Goal: Transaction & Acquisition: Purchase product/service

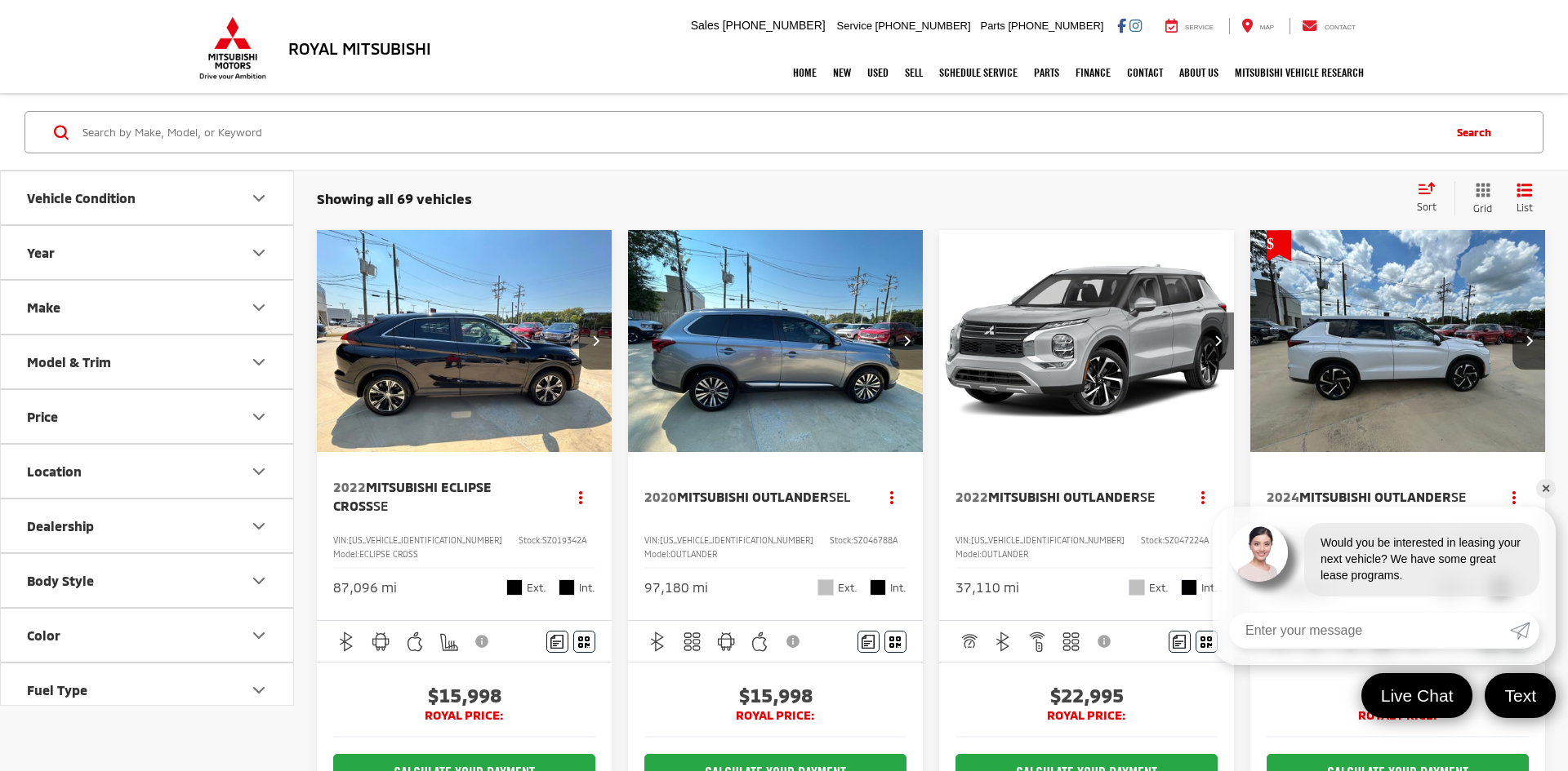
click at [234, 254] on button "Year" at bounding box center [147, 252] width 294 height 53
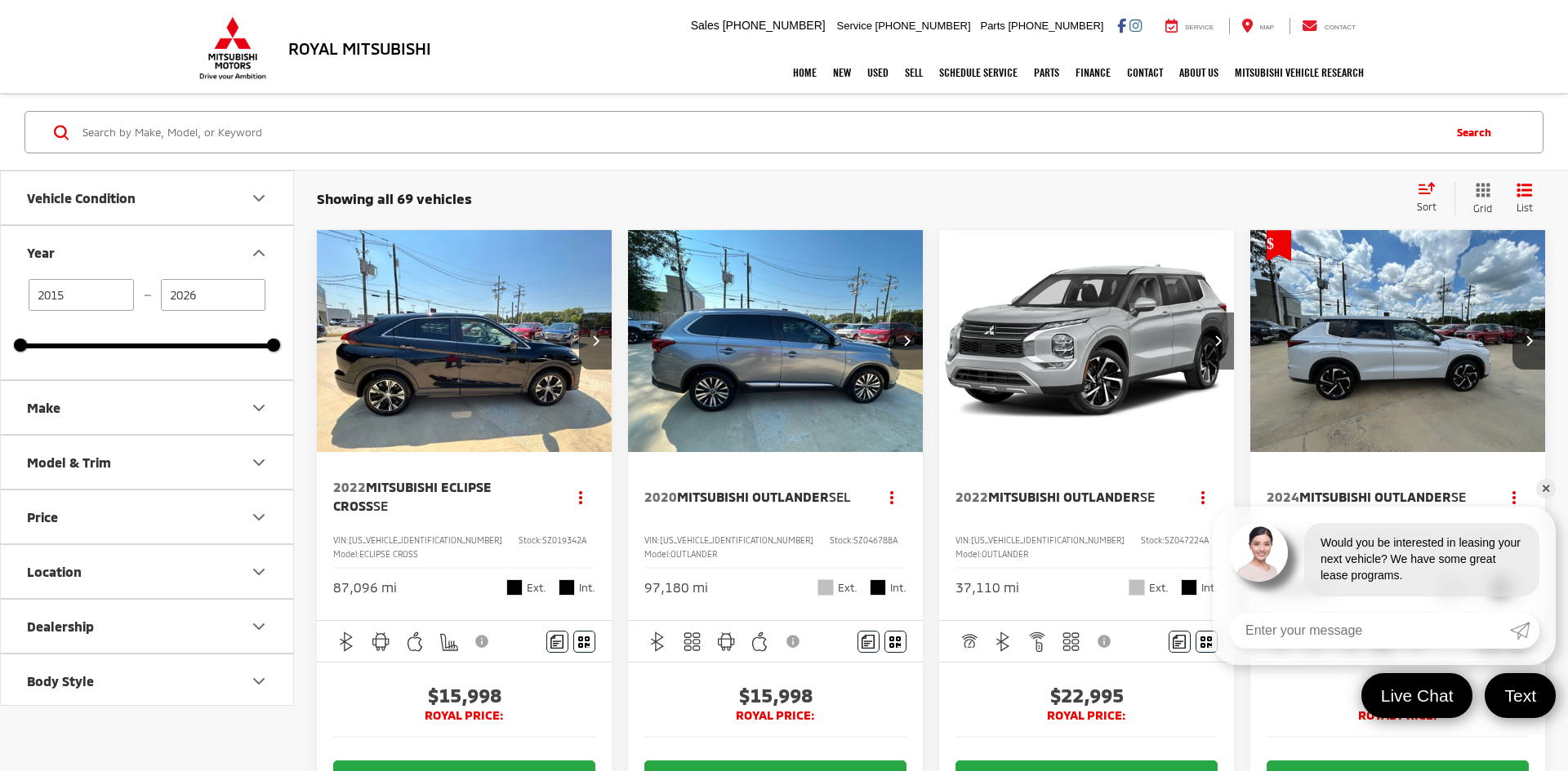
drag, startPoint x: 80, startPoint y: 289, endPoint x: 0, endPoint y: 294, distance: 80.2
click at [0, 294] on div "Vehicle Condition Year 2015 — 2026 2015 2026 Make Model & Trim Price 5,000 — 56…" at bounding box center [147, 438] width 294 height 535
type input "2020"
type input "2022"
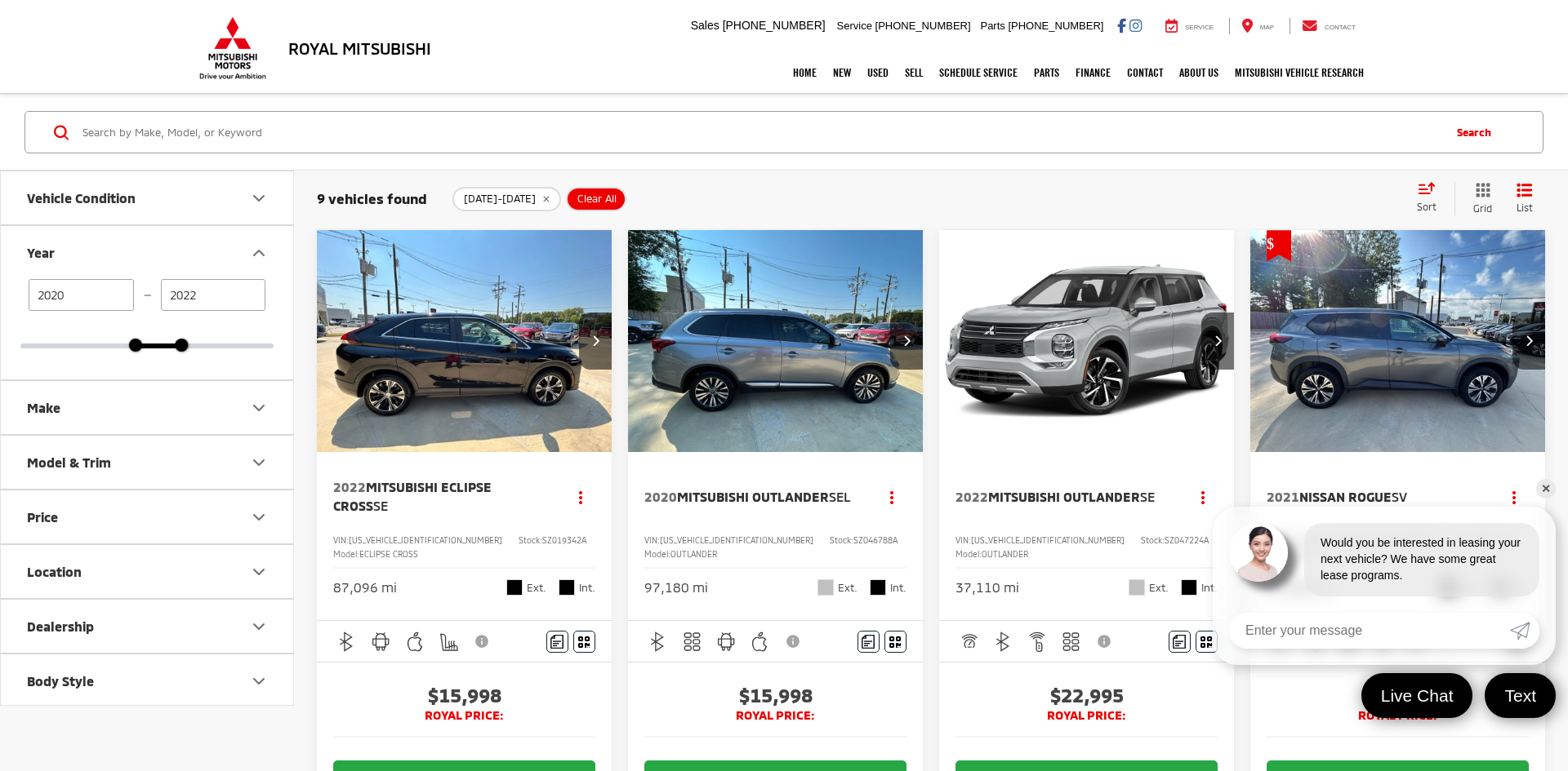
click at [1551, 488] on link "✕" at bounding box center [1546, 489] width 20 height 20
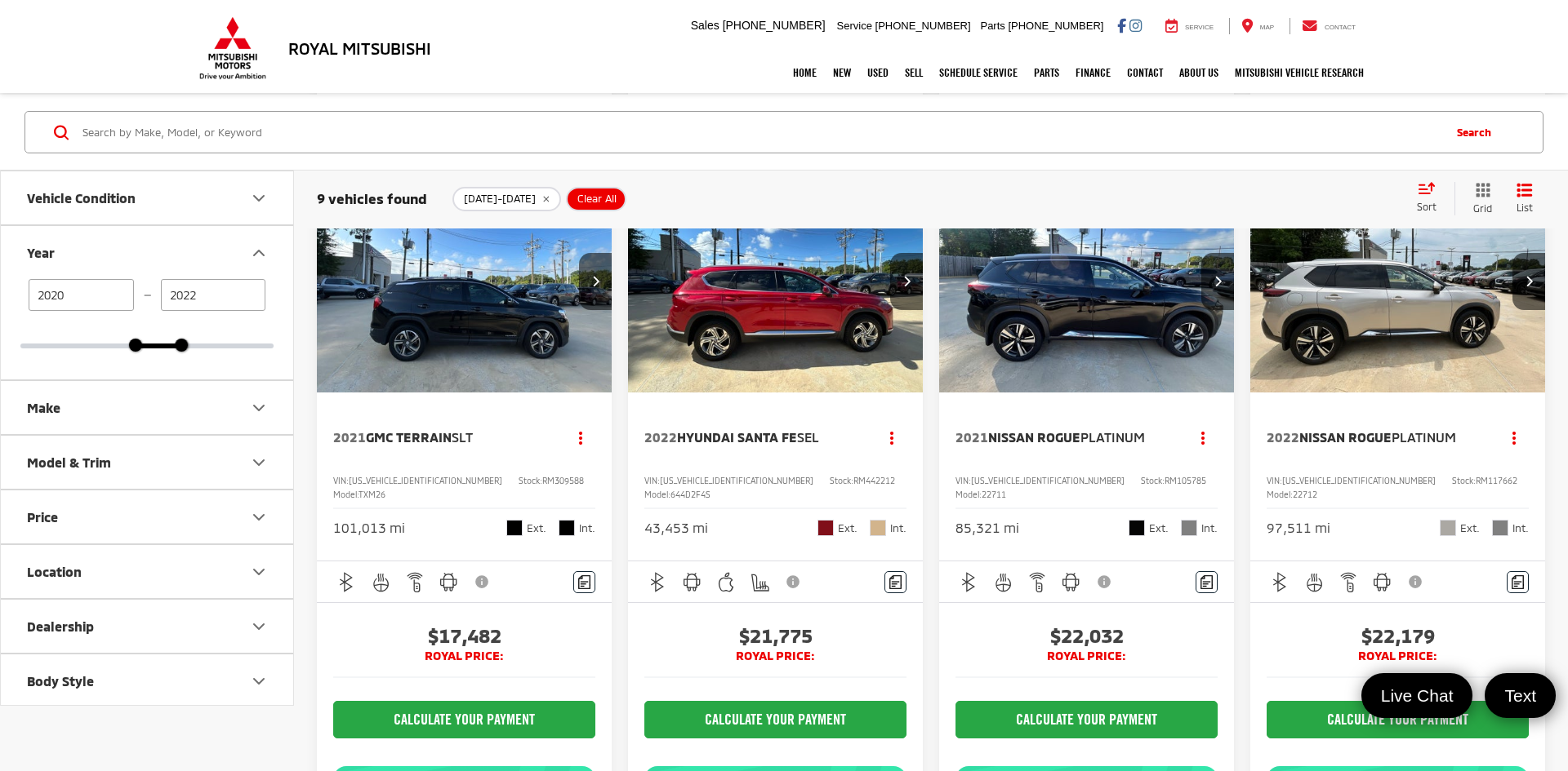
scroll to position [836, 0]
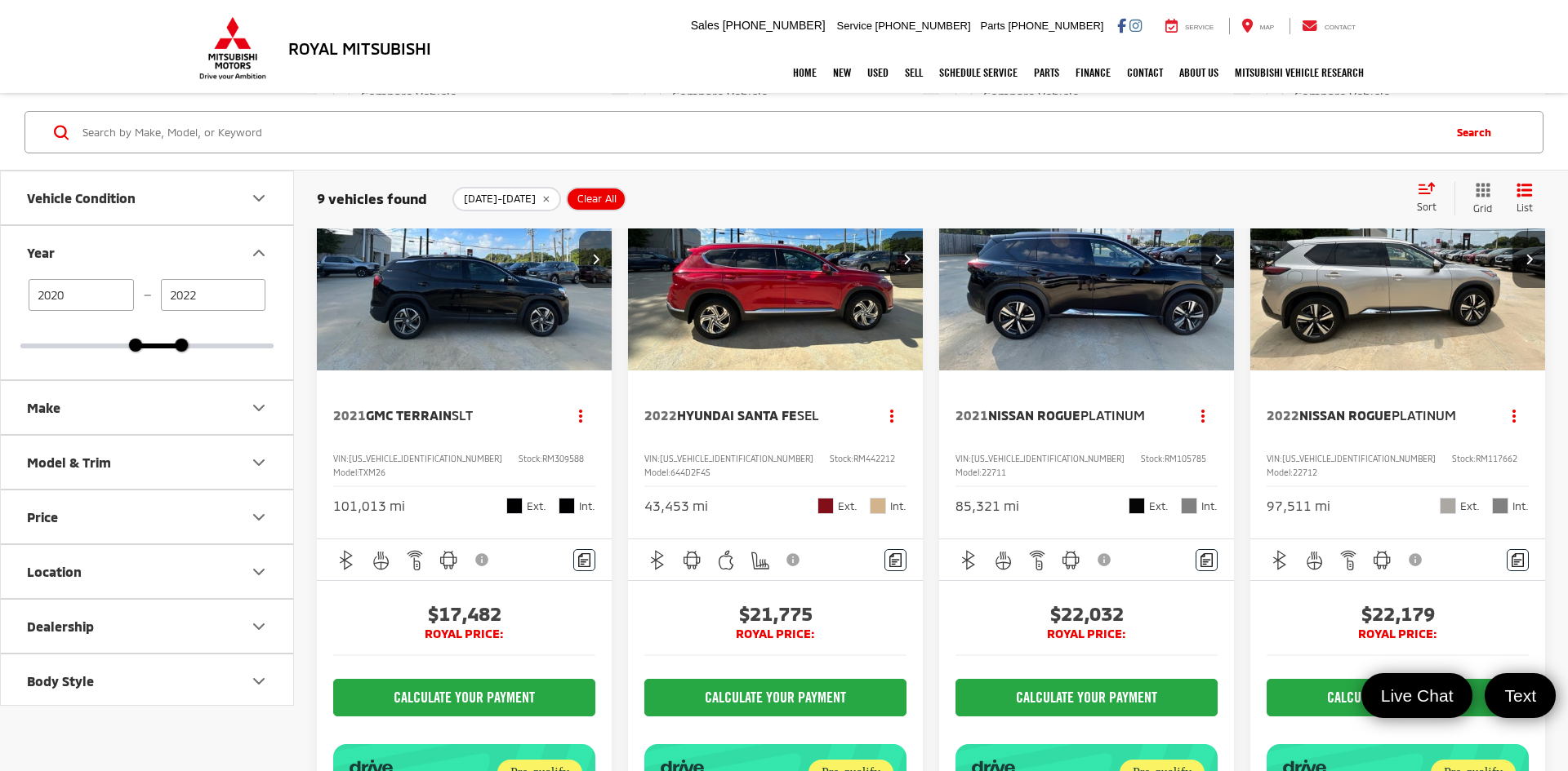
click at [1420, 192] on icon "Select sort value" at bounding box center [1426, 187] width 18 height 12
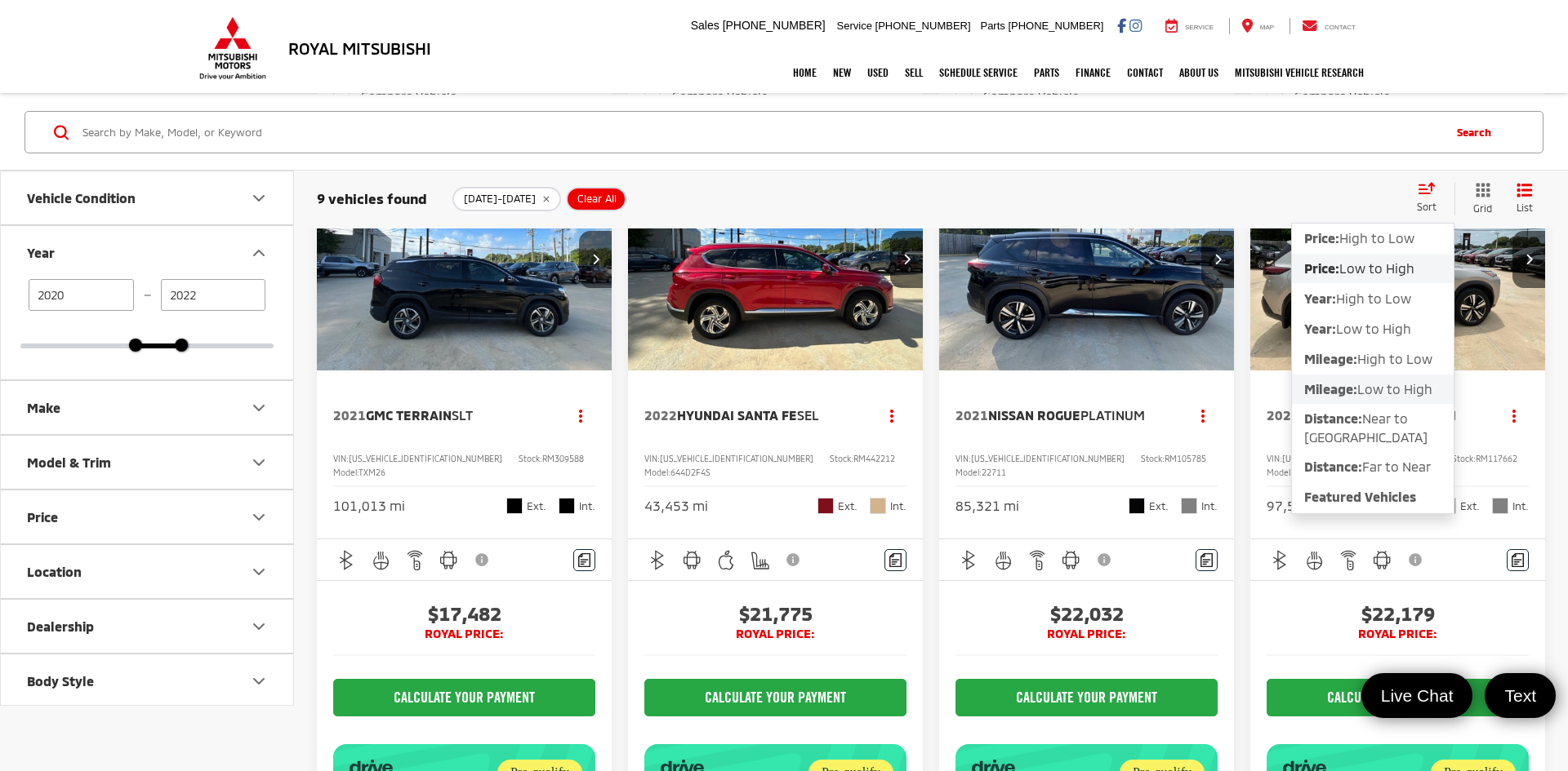
click at [1356, 395] on span "Mileage:" at bounding box center [1331, 389] width 53 height 16
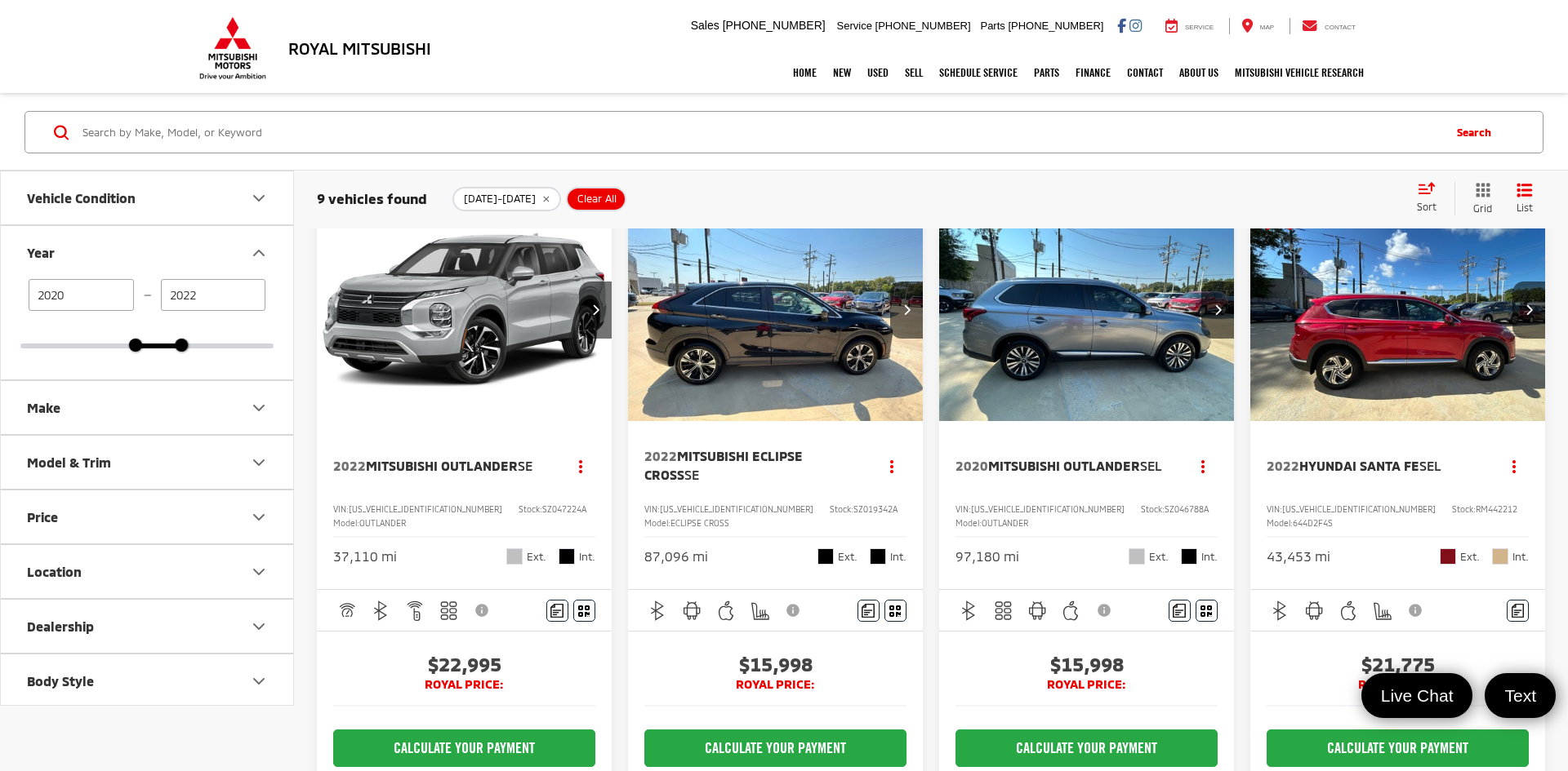
scroll to position [28, 0]
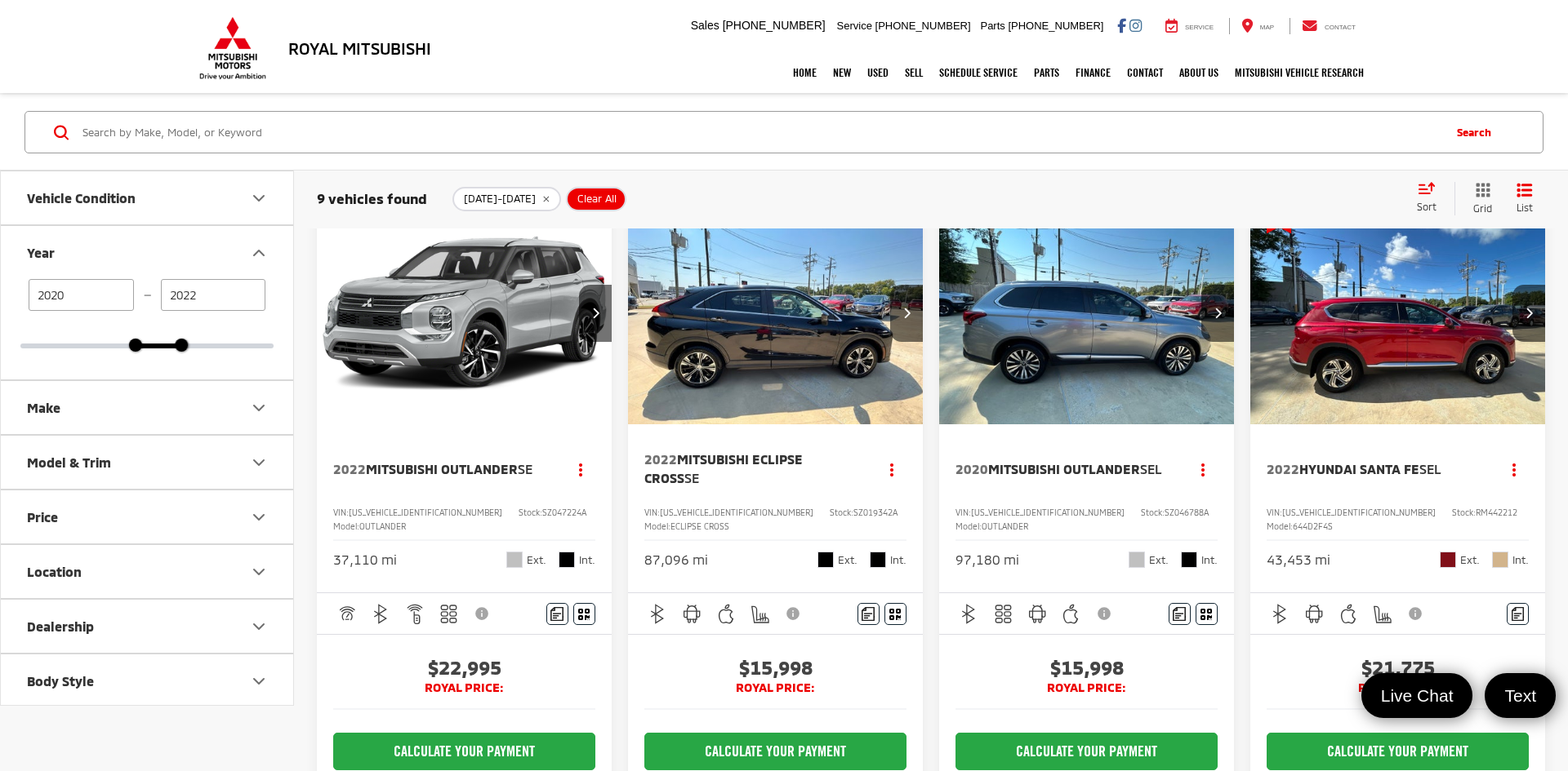
click at [756, 340] on img "2022 Mitsubishi Eclipse Cross SE 0" at bounding box center [775, 313] width 297 height 223
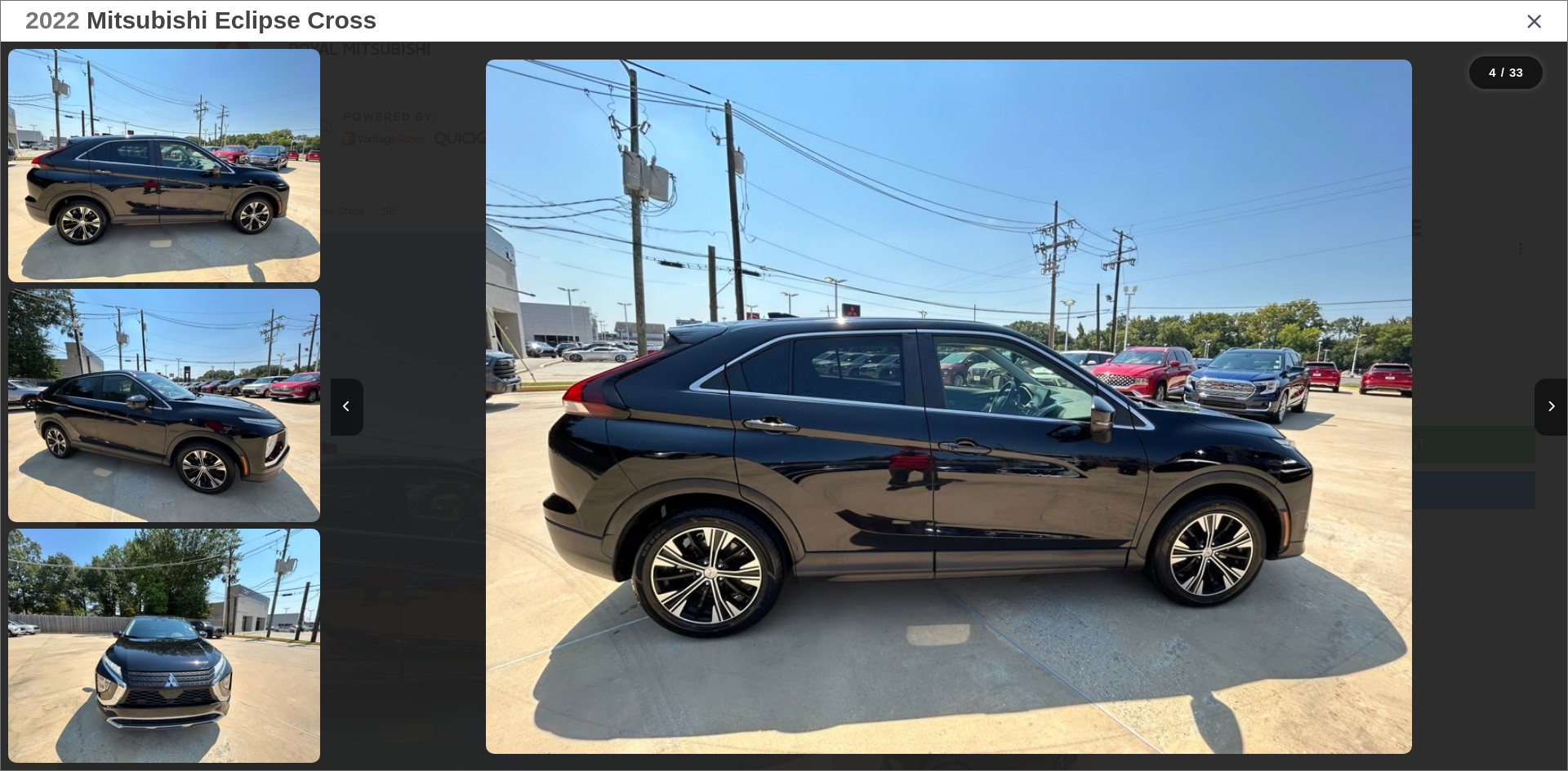
scroll to position [0, 3710]
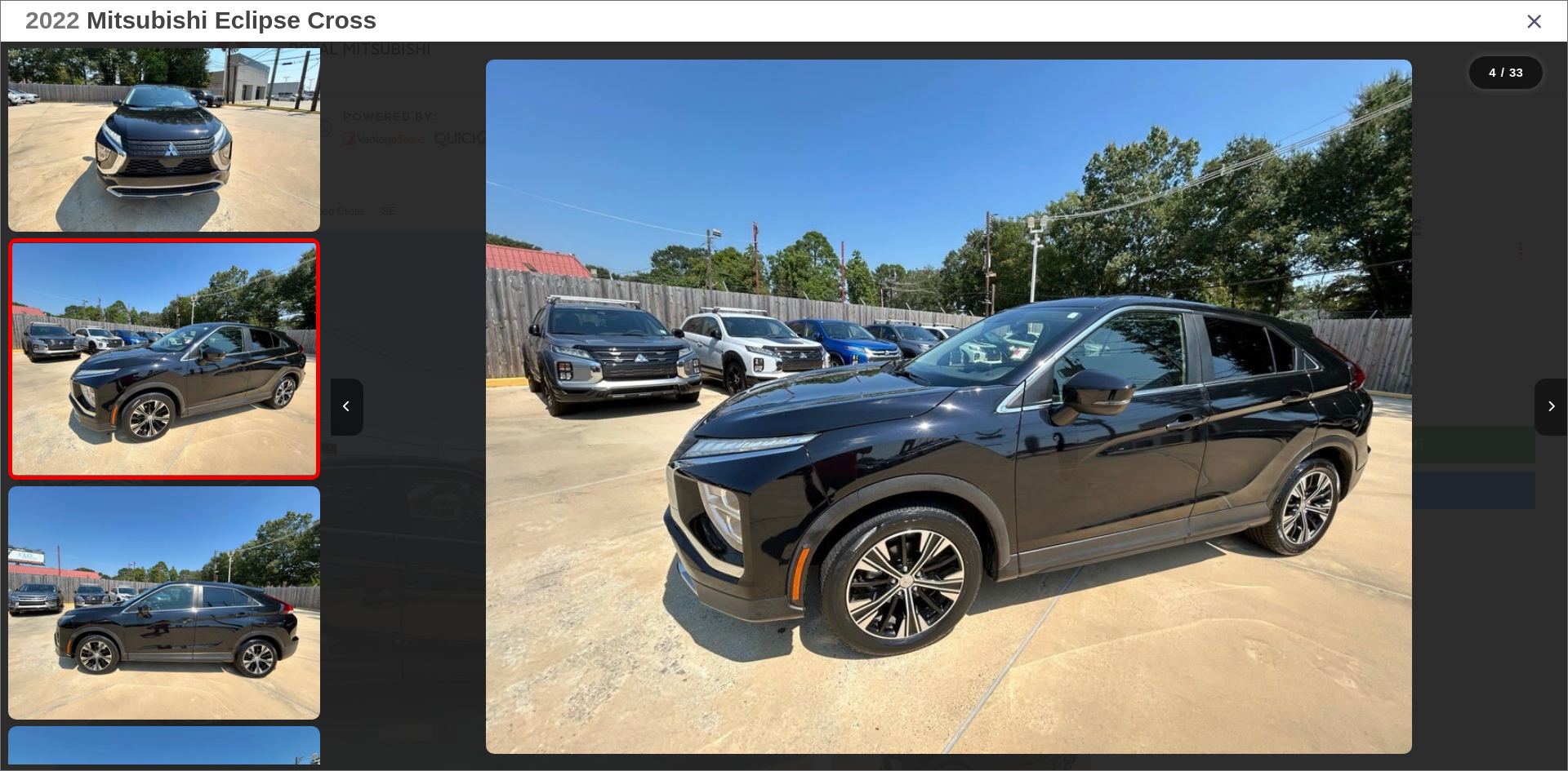
click at [1544, 411] on button "Next image" at bounding box center [1551, 408] width 33 height 57
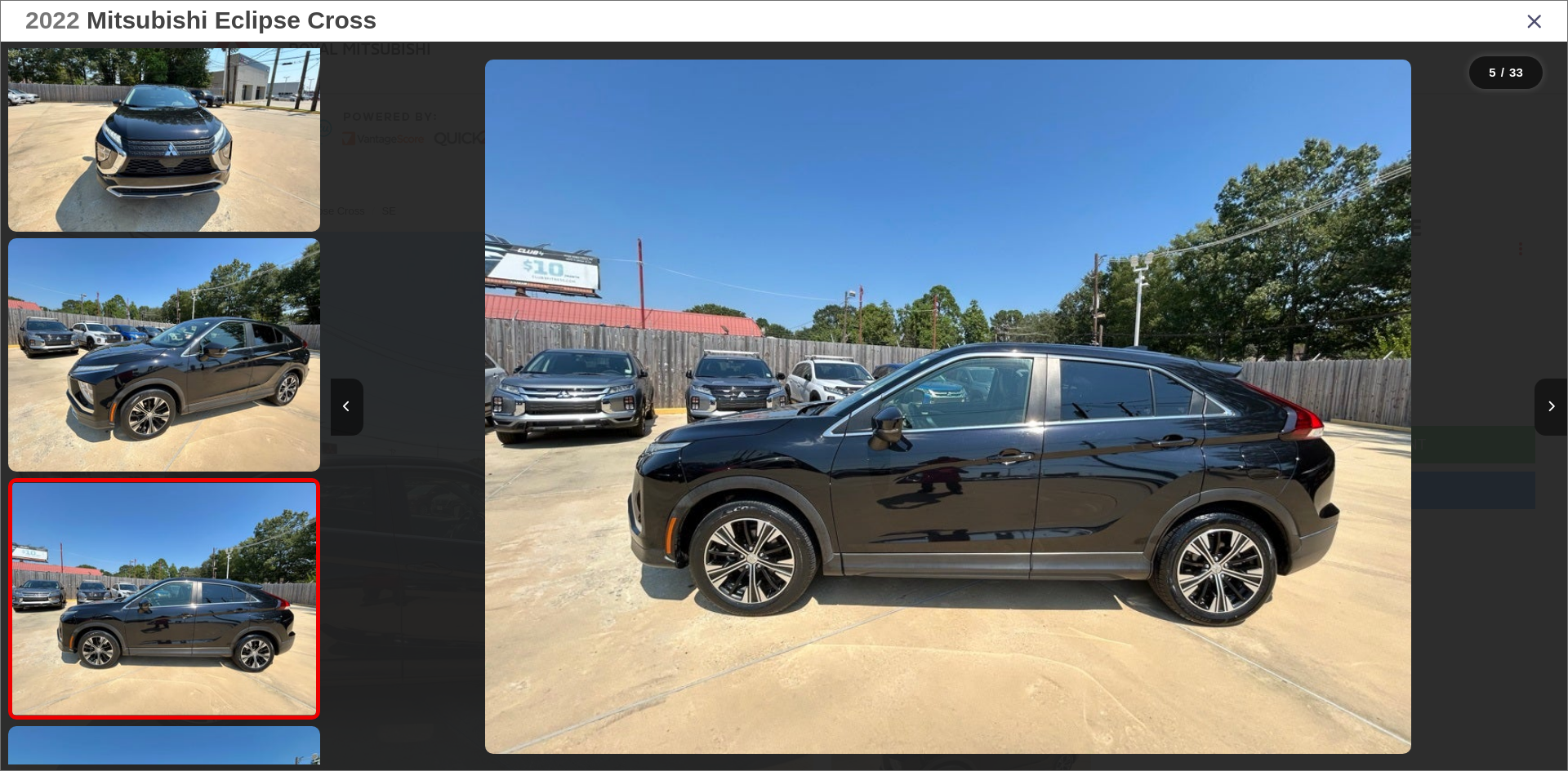
scroll to position [771, 0]
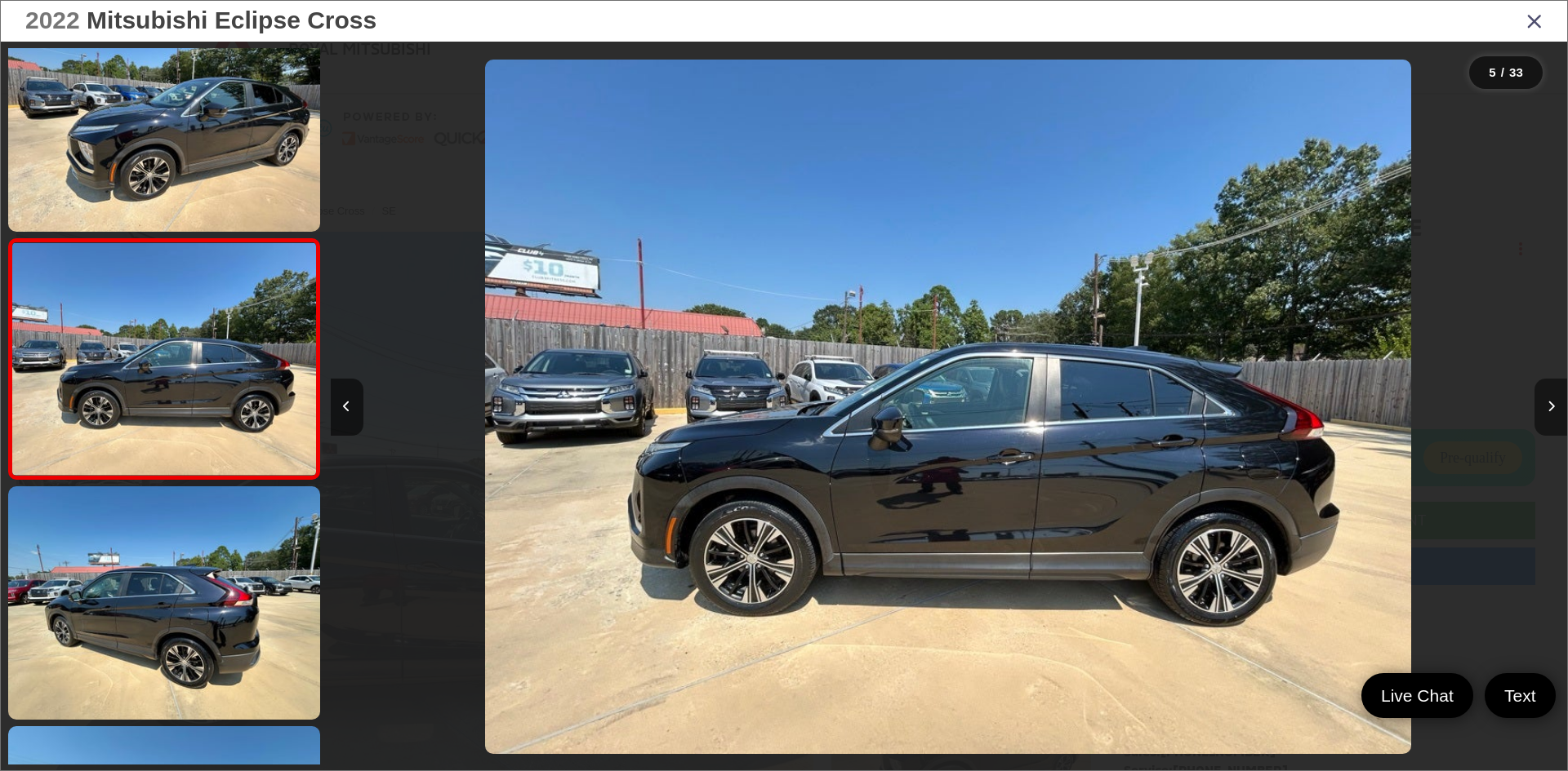
click at [1543, 411] on button "Next image" at bounding box center [1551, 408] width 33 height 57
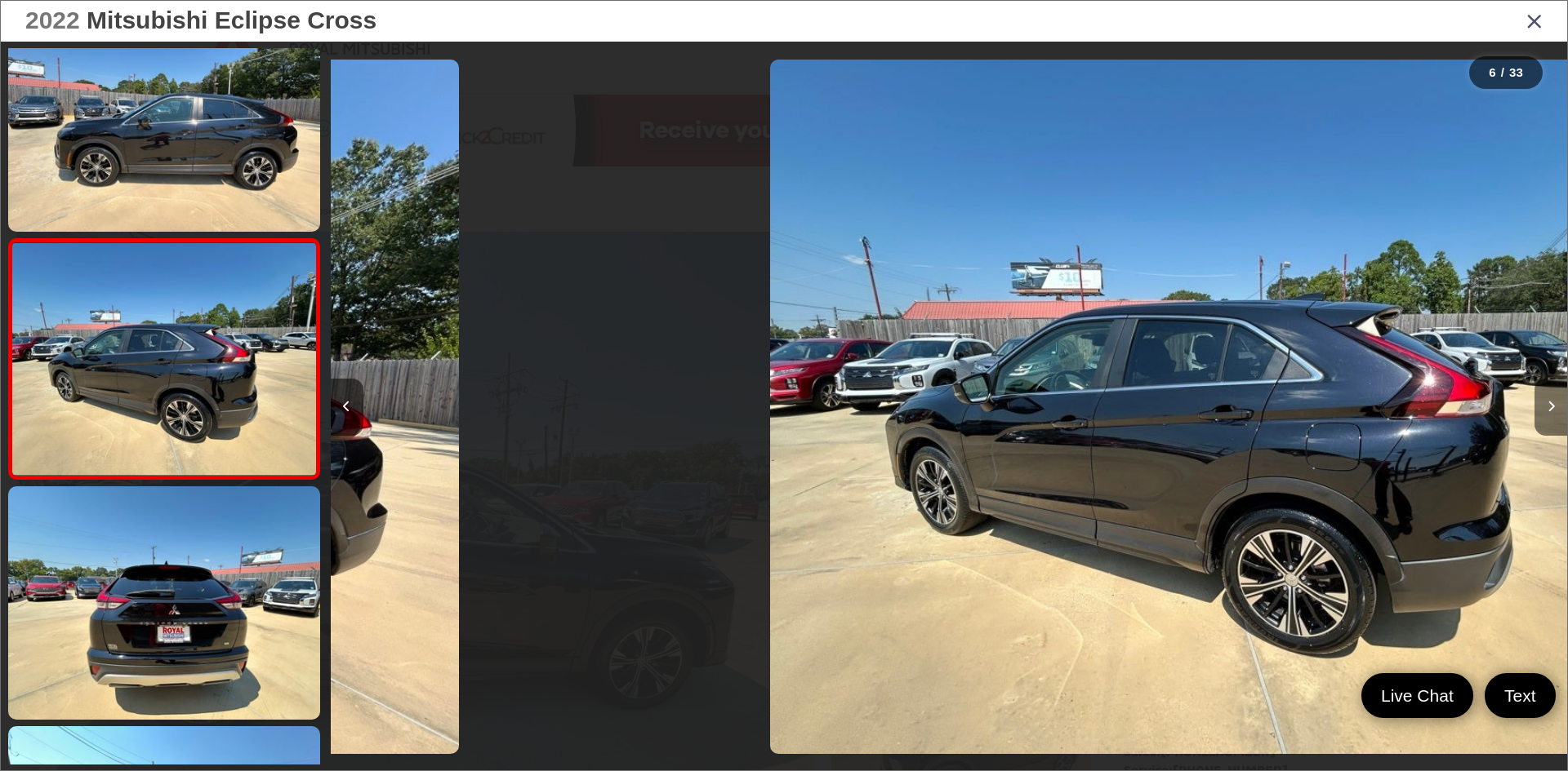
scroll to position [0, 6183]
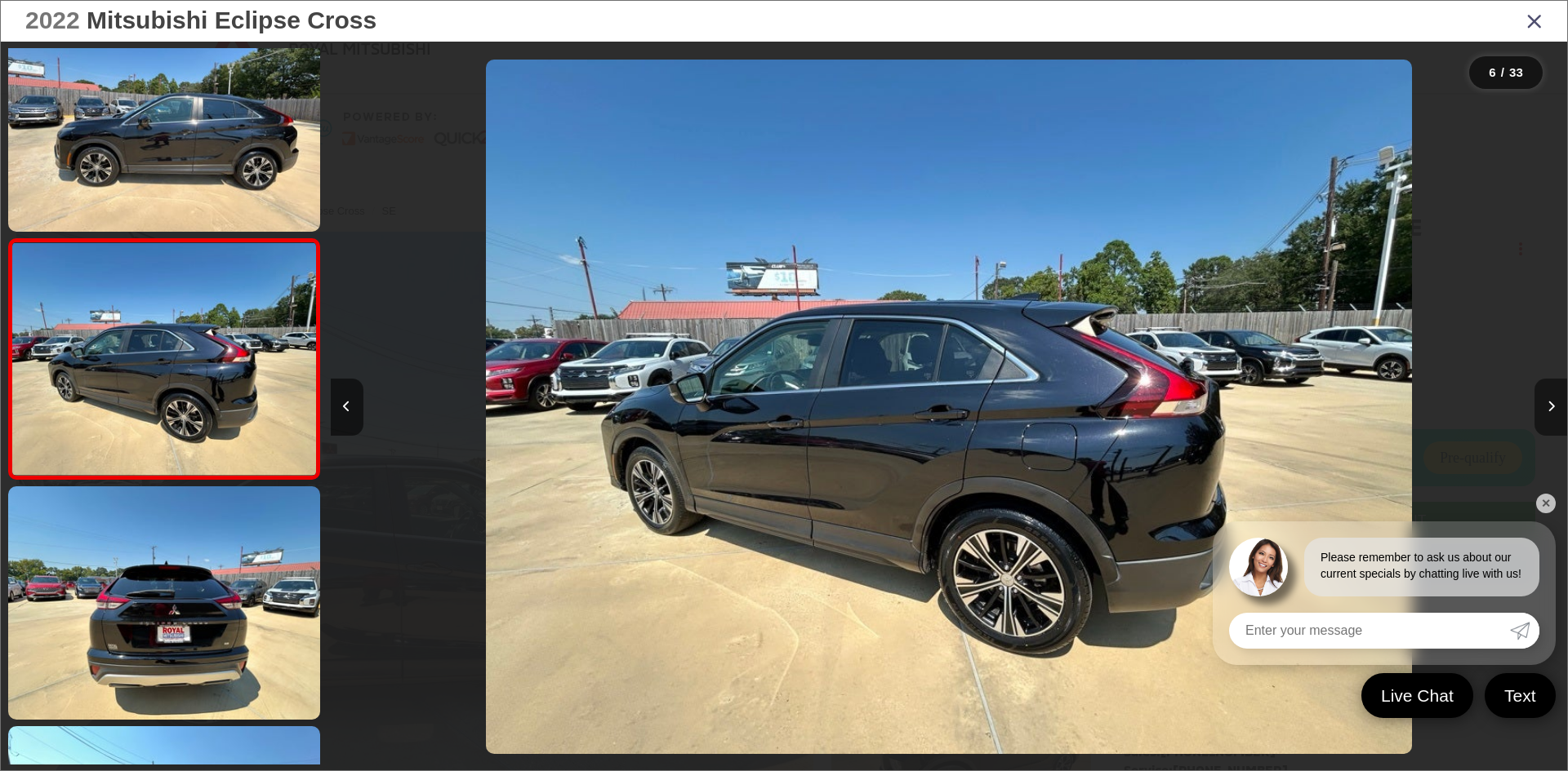
click at [1543, 411] on button "Next image" at bounding box center [1551, 408] width 33 height 57
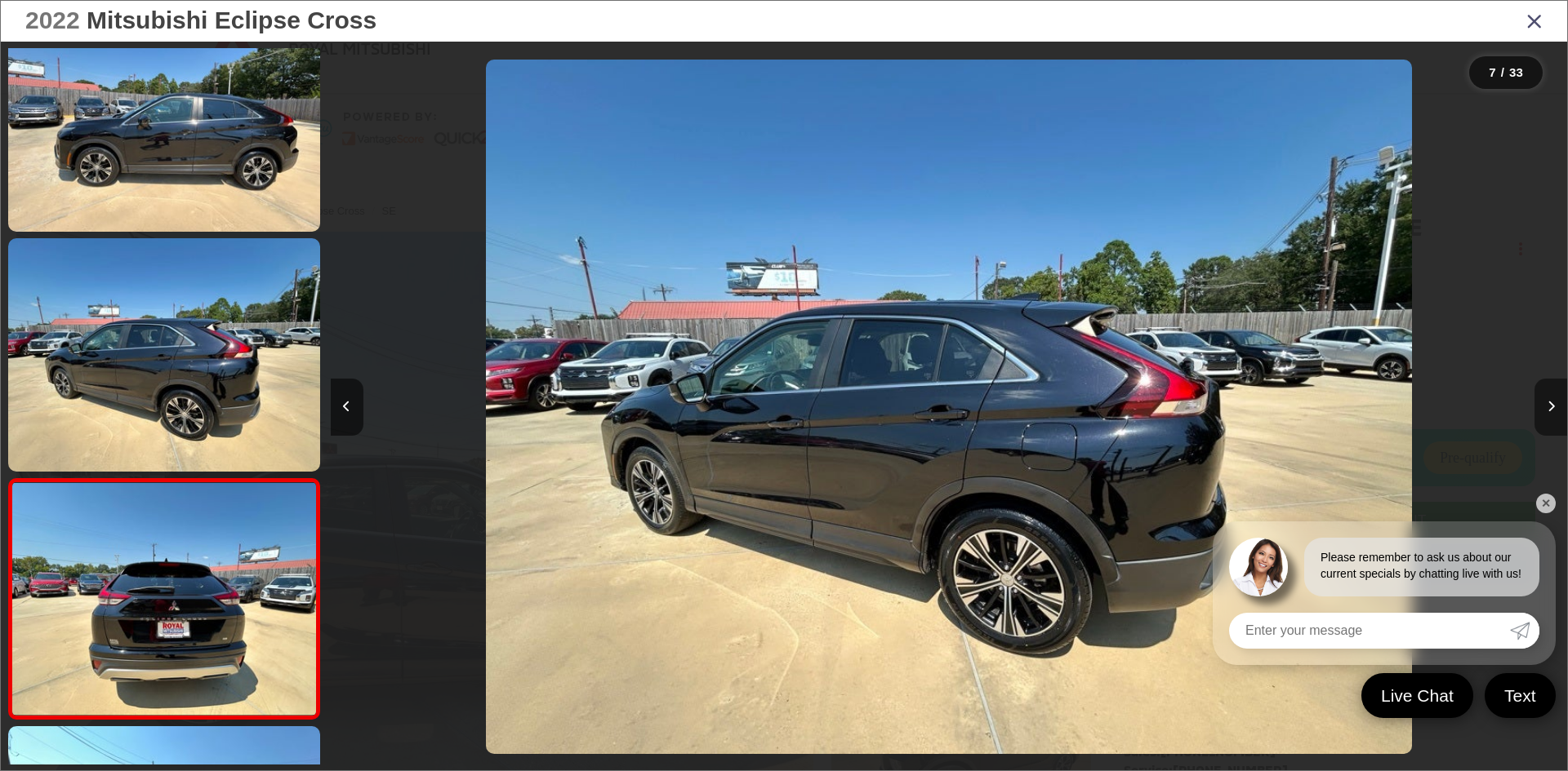
scroll to position [1251, 0]
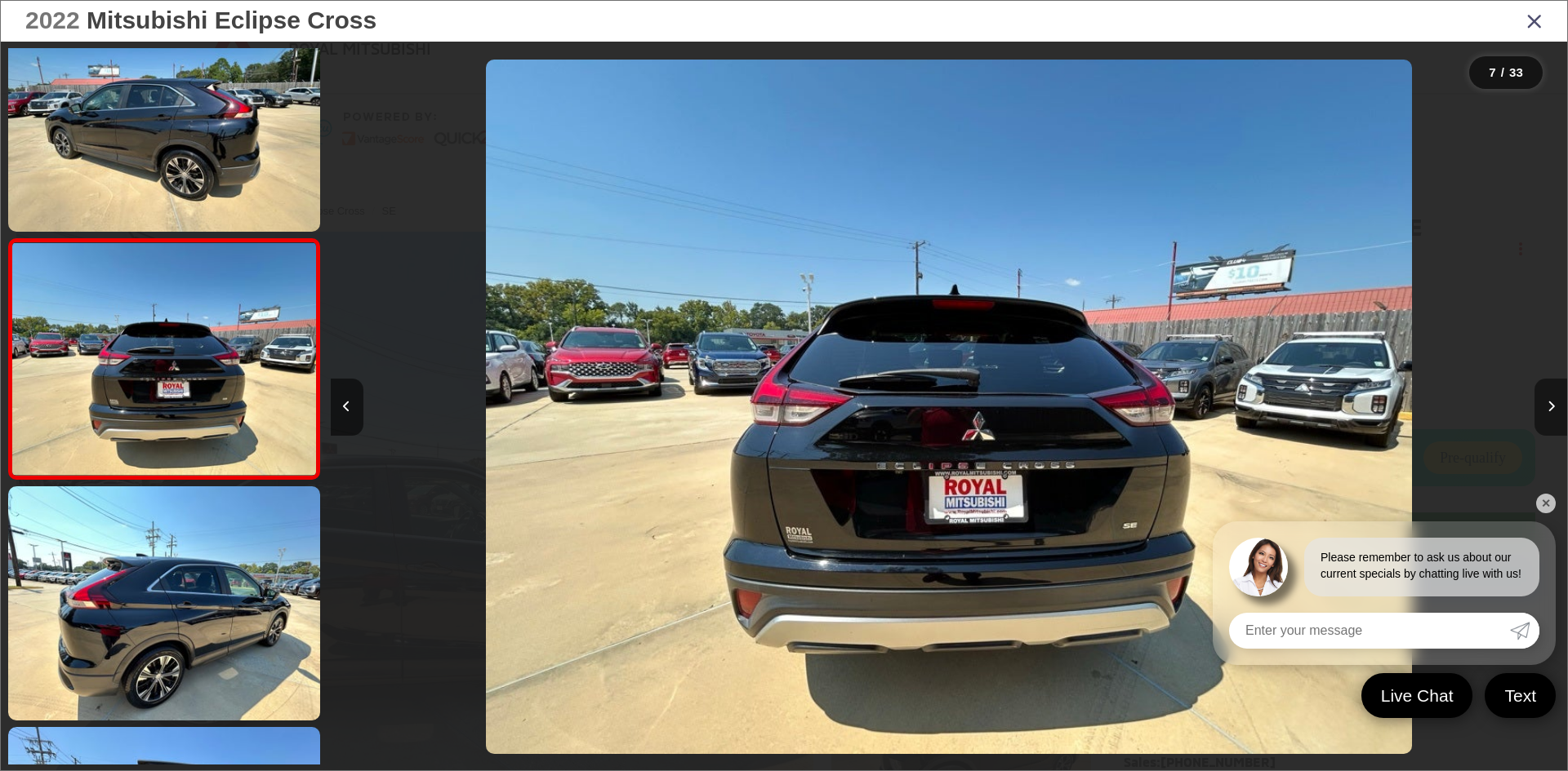
click at [1543, 411] on button "Next image" at bounding box center [1551, 408] width 33 height 57
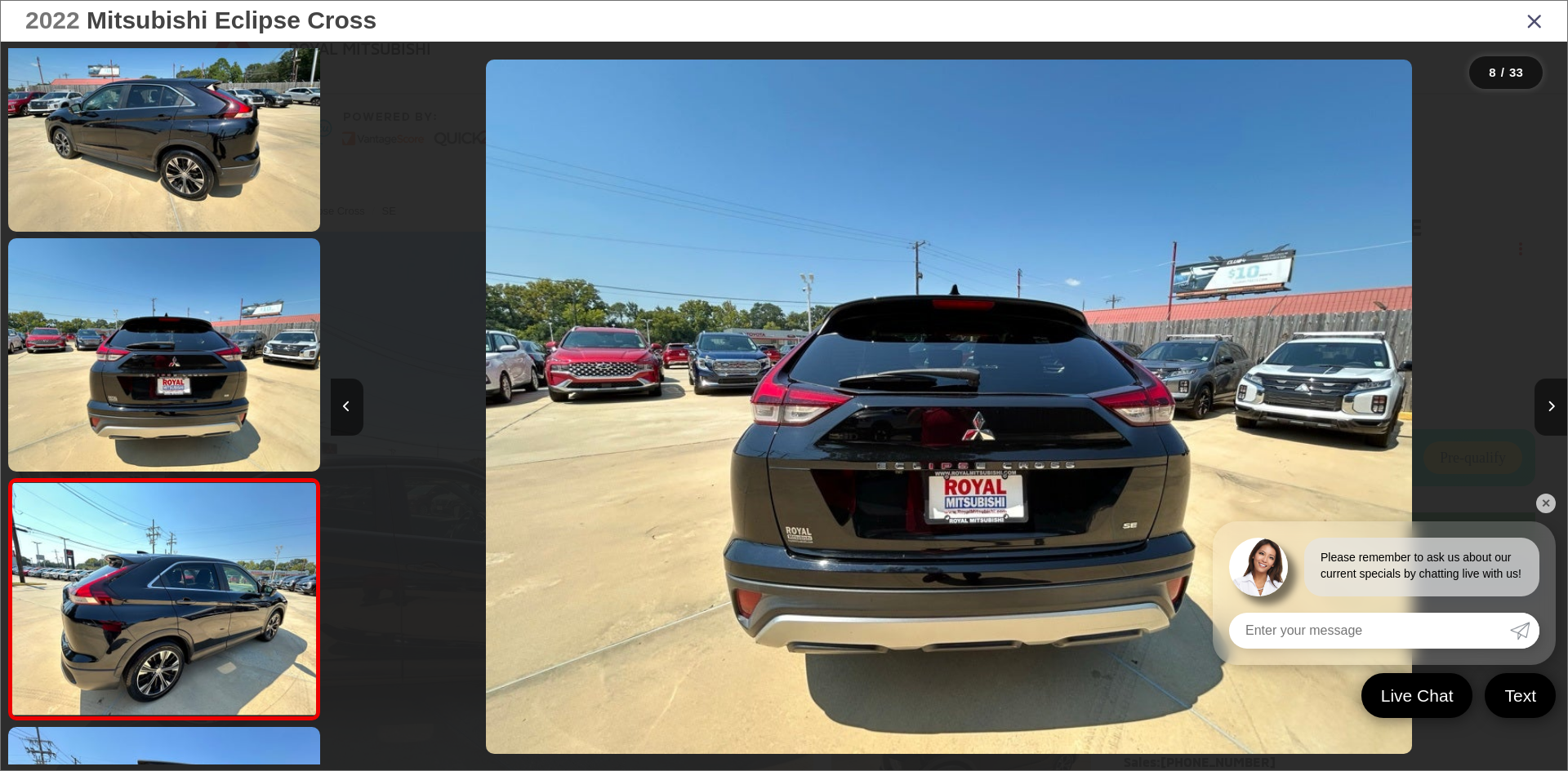
scroll to position [1491, 0]
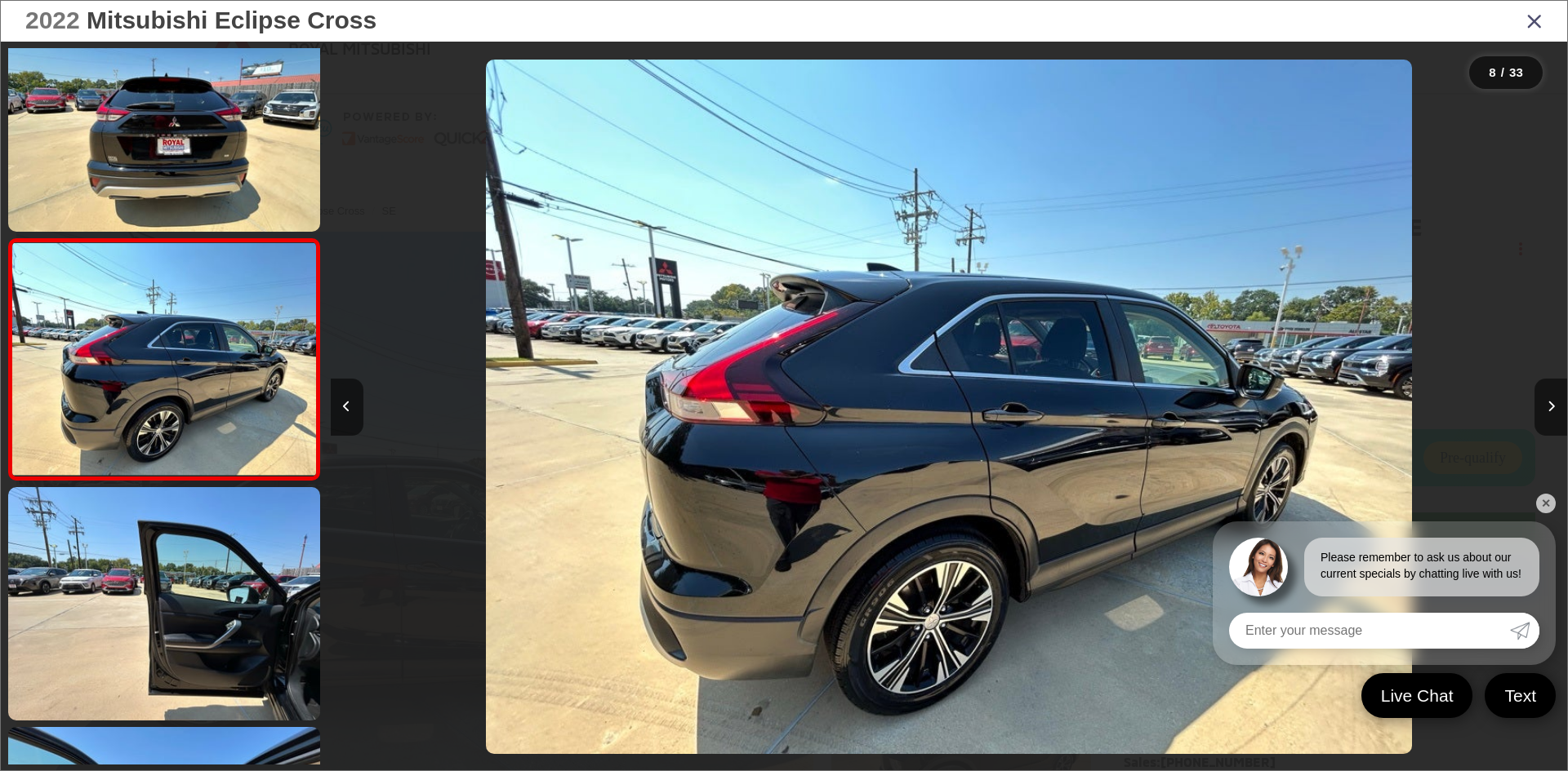
click at [1536, 18] on icon "Close gallery" at bounding box center [1534, 20] width 16 height 21
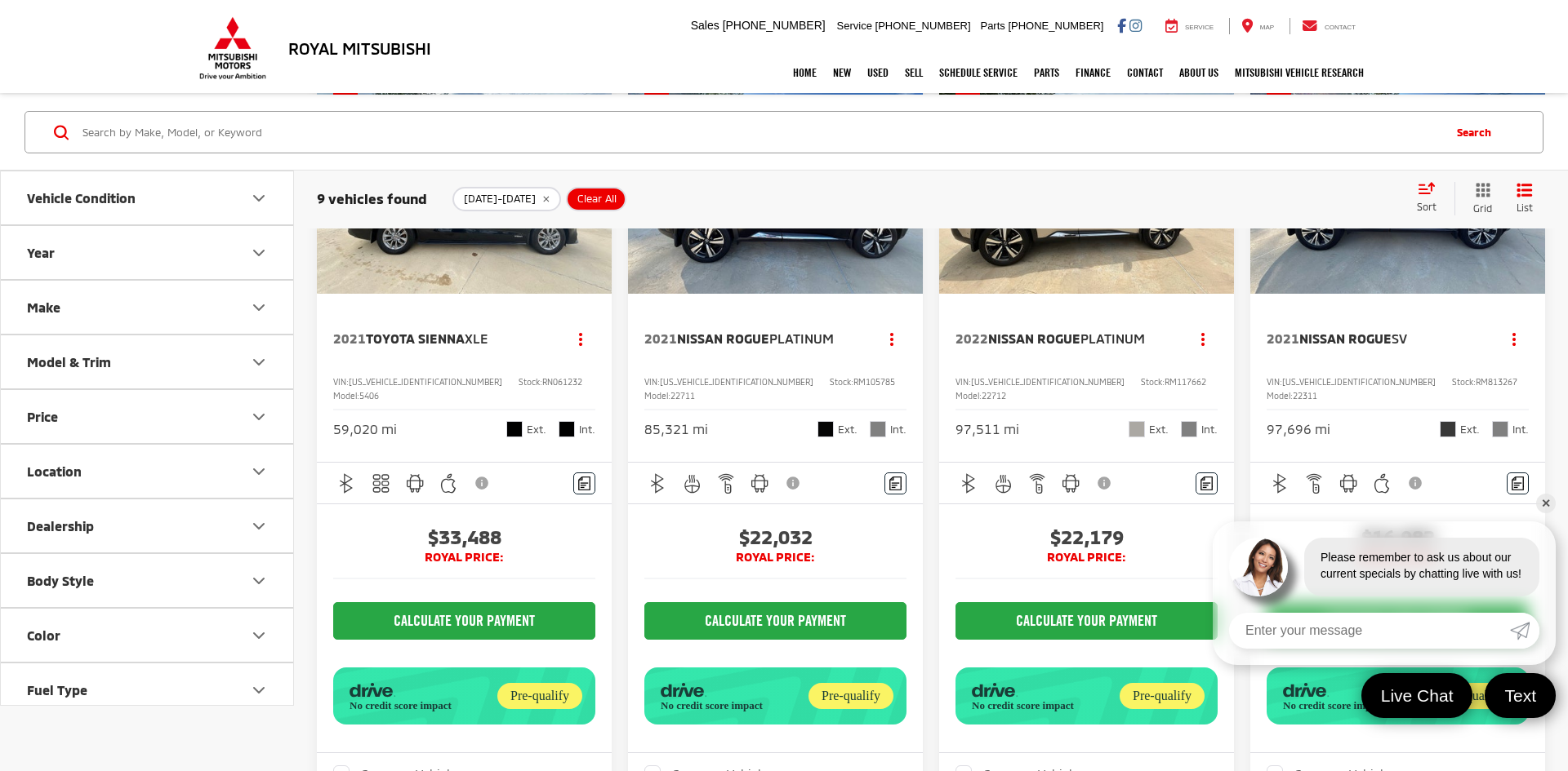
scroll to position [860, 0]
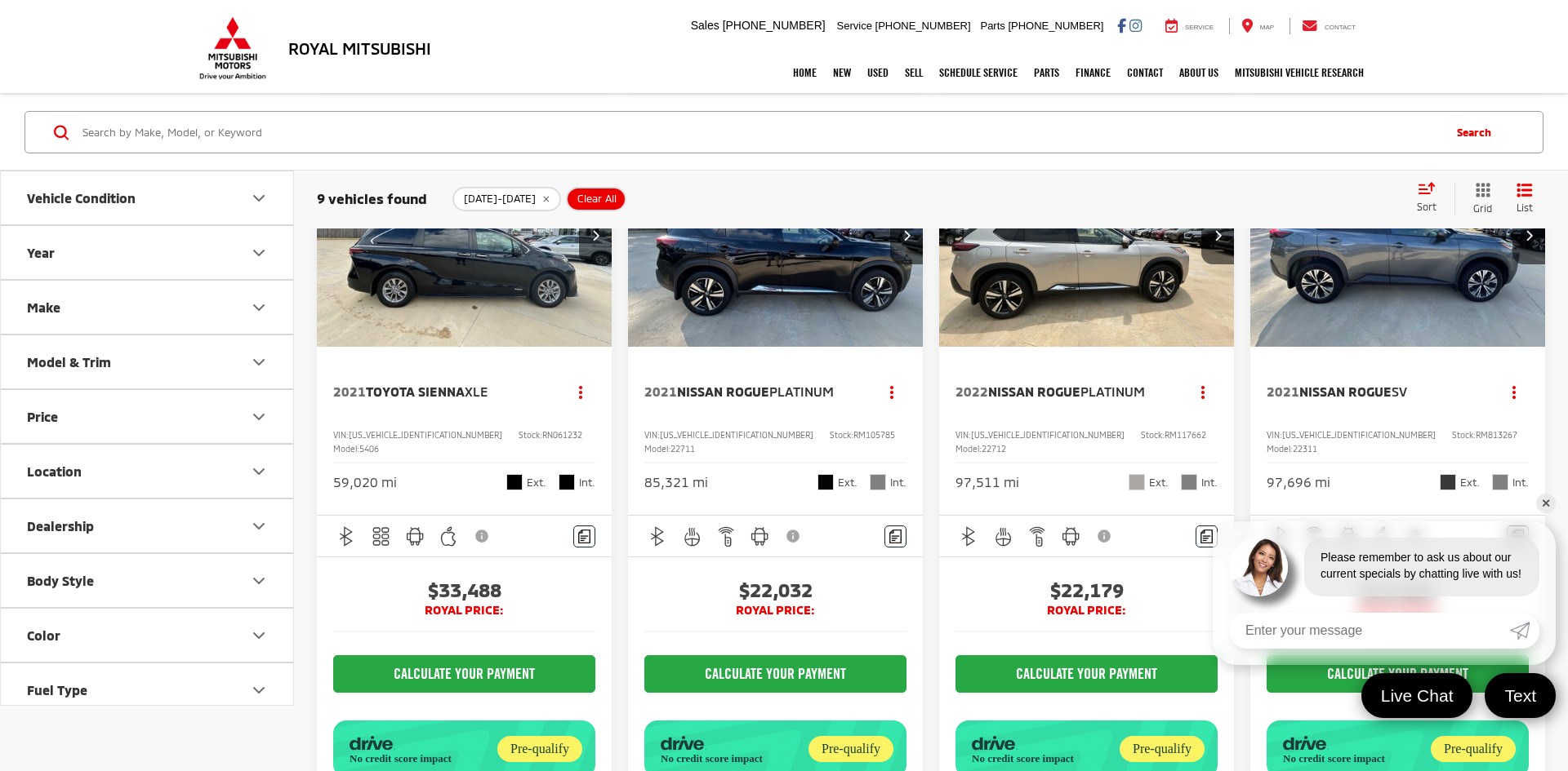
click at [1374, 310] on img "2021 Nissan Rogue SV 0" at bounding box center [1398, 237] width 297 height 223
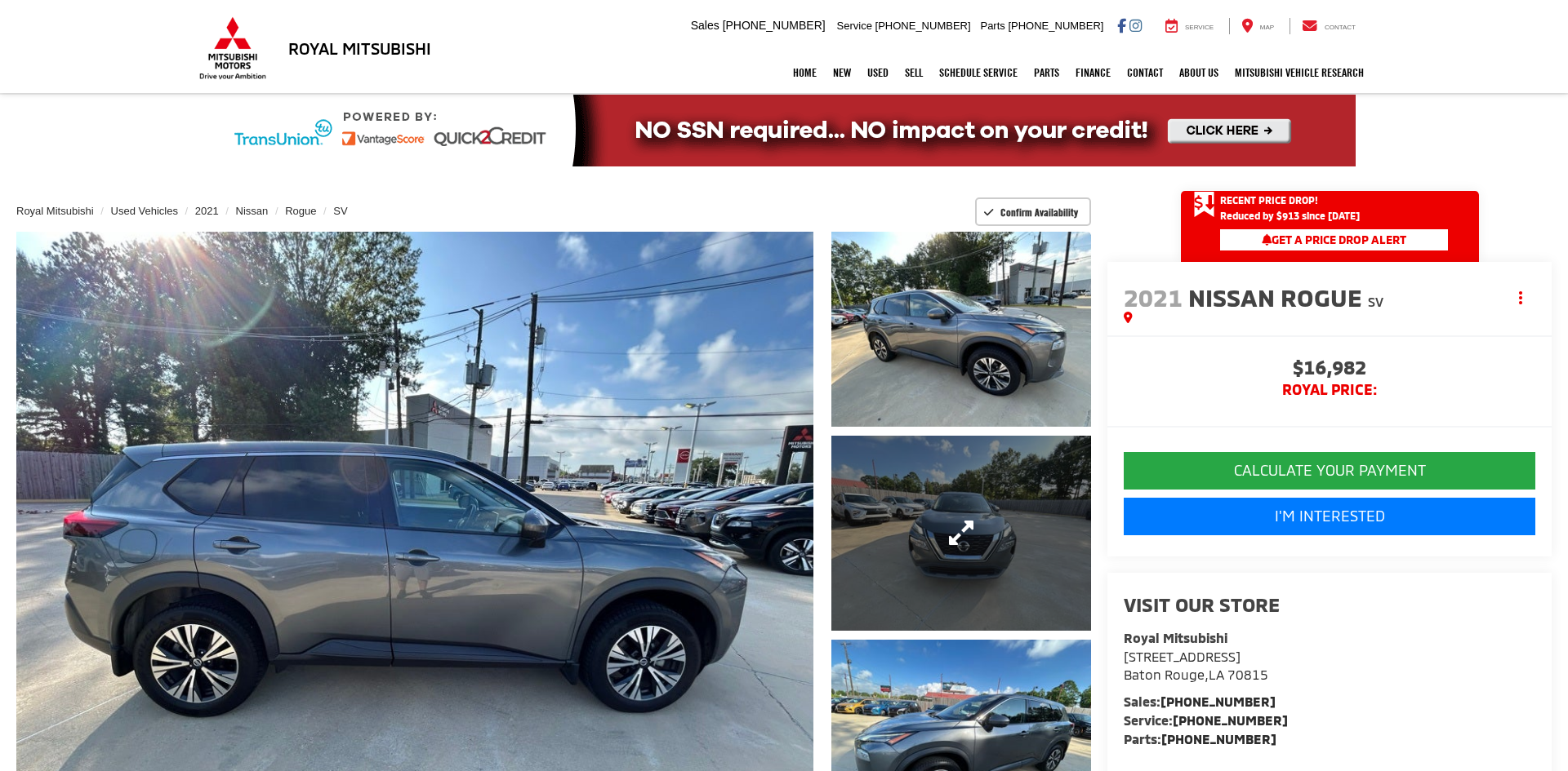
click at [956, 552] on link "Expand Photo 2" at bounding box center [960, 534] width 260 height 195
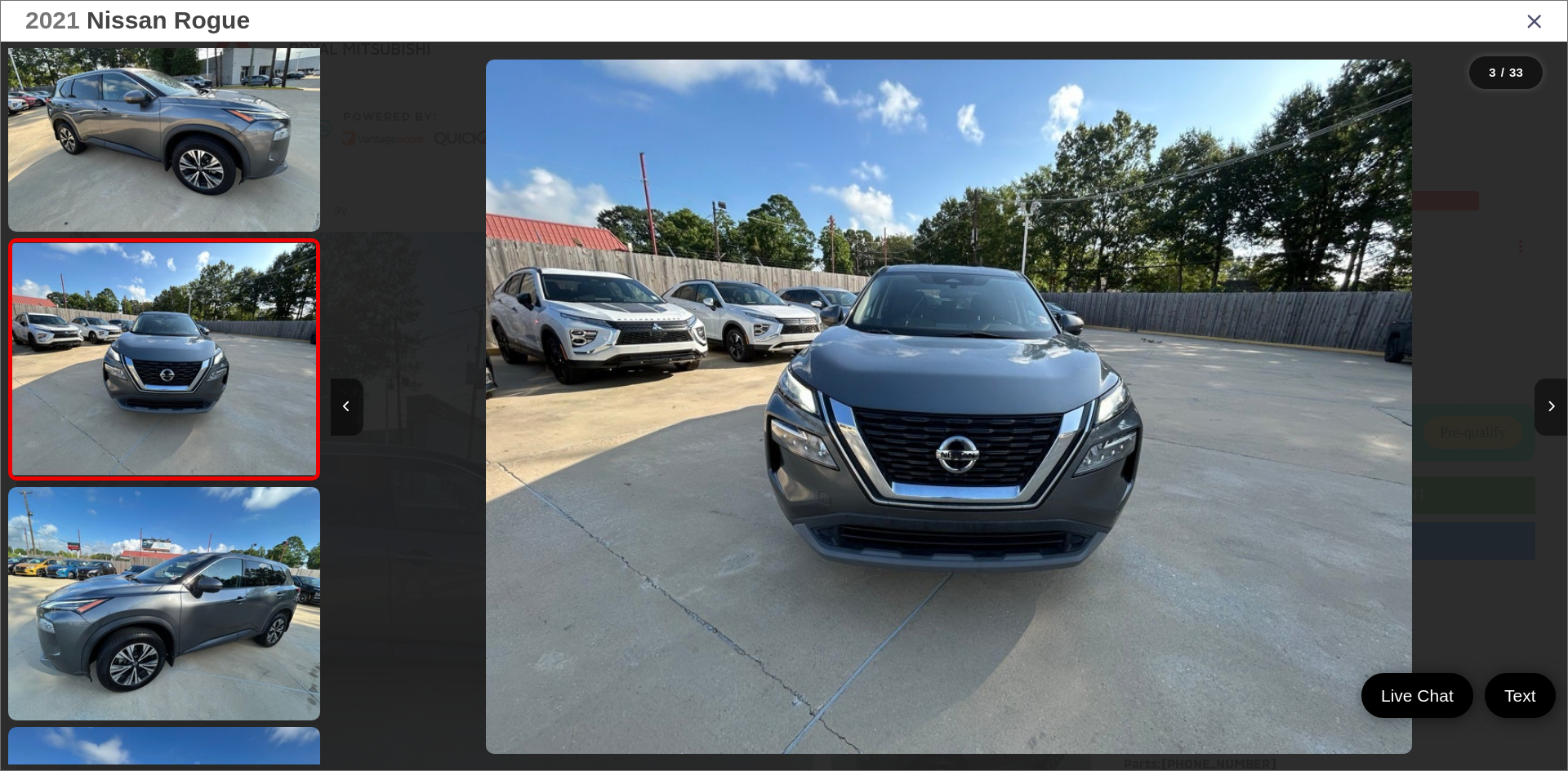
click at [1557, 403] on button "Next image" at bounding box center [1551, 408] width 33 height 57
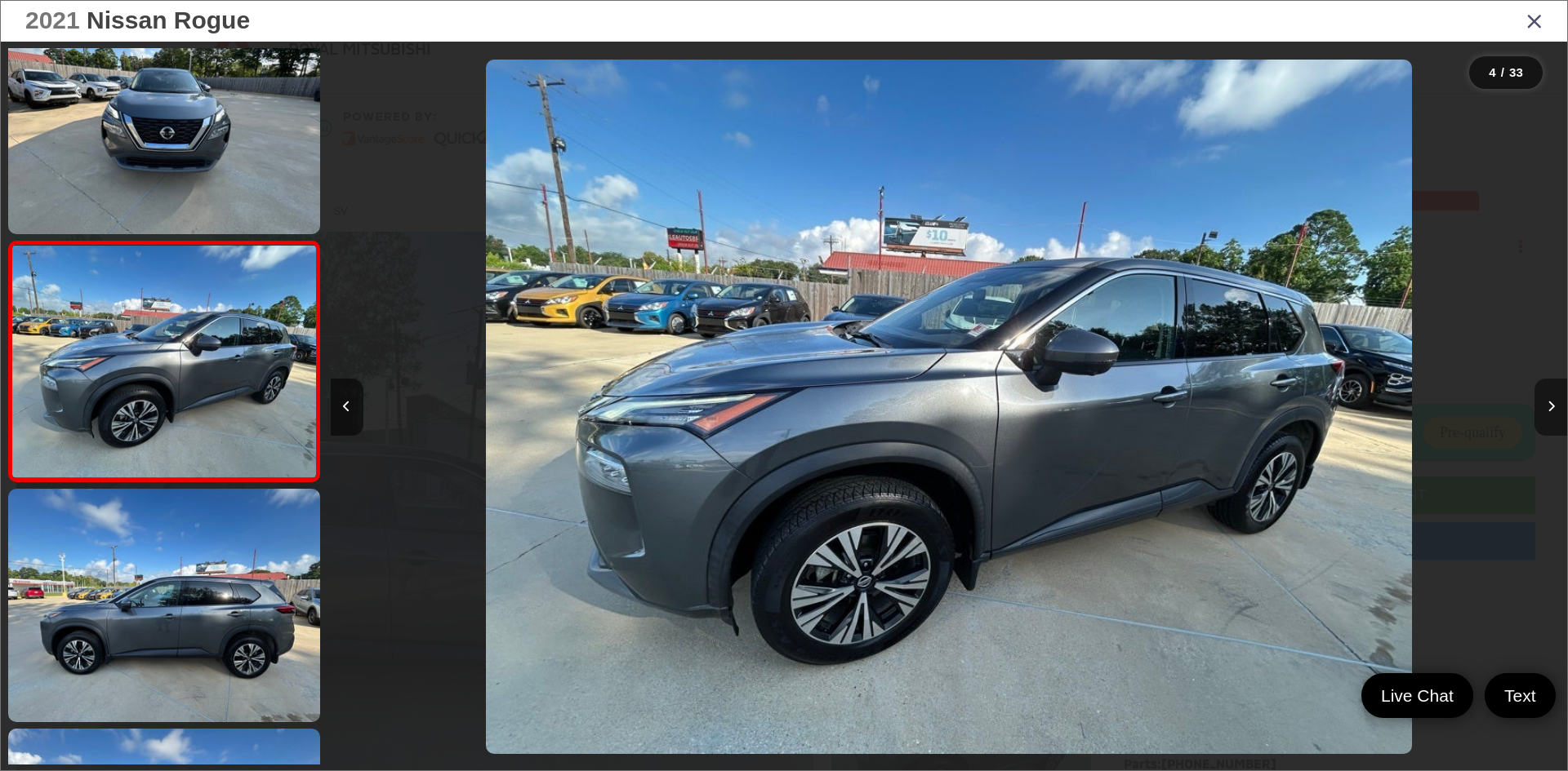
scroll to position [531, 0]
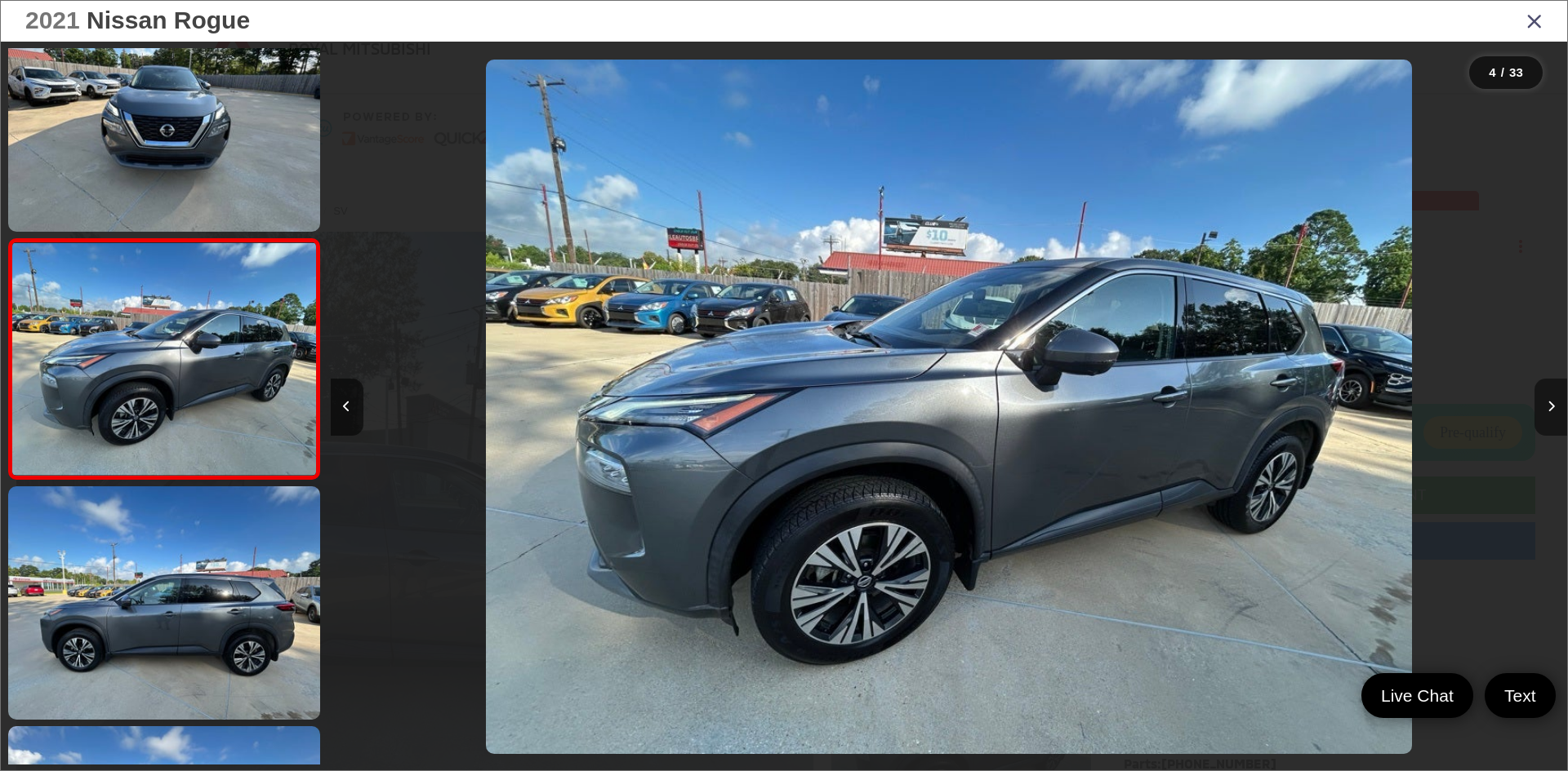
click at [1557, 403] on button "Next image" at bounding box center [1551, 408] width 33 height 57
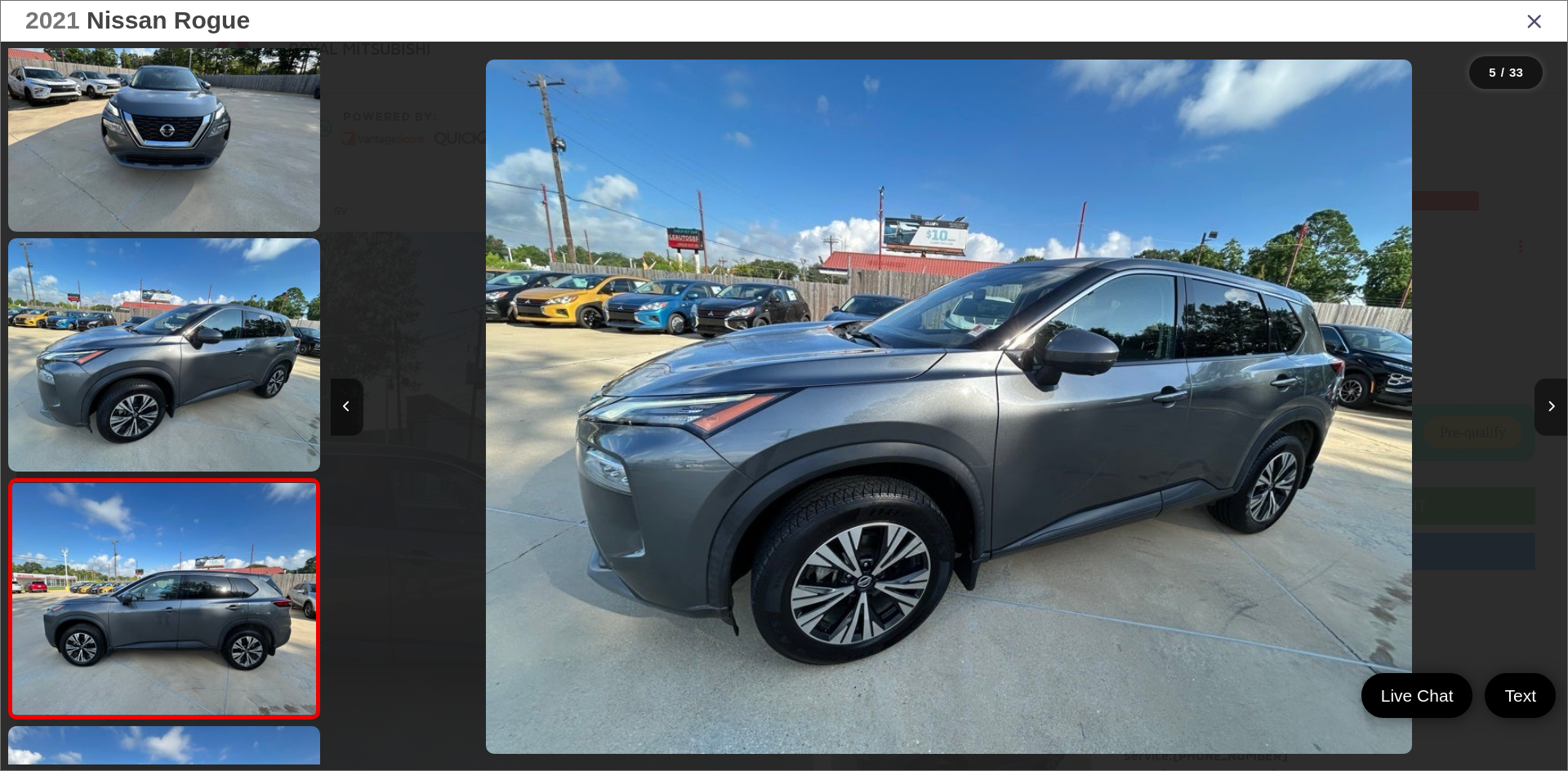
scroll to position [771, 0]
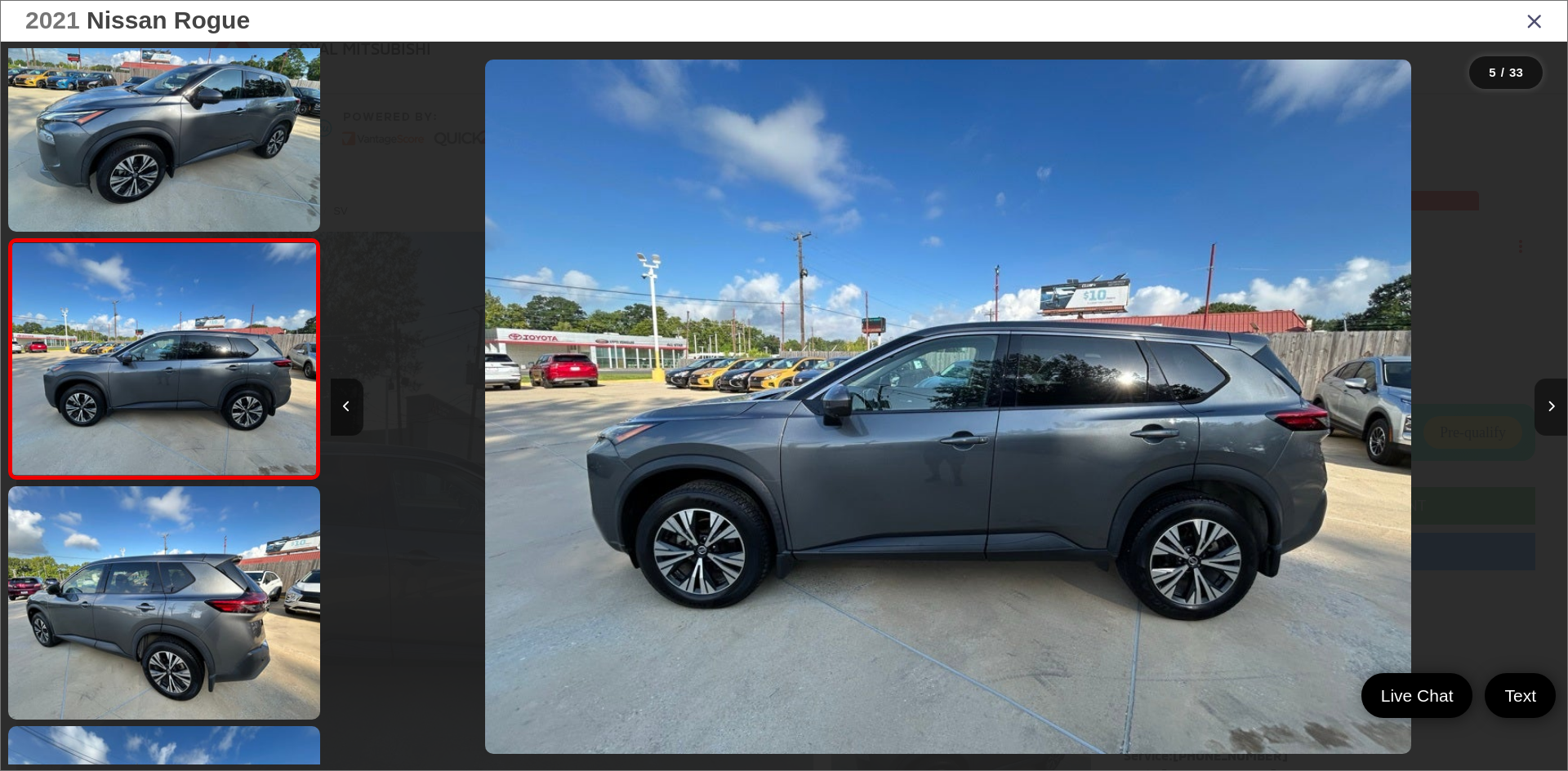
click at [1557, 403] on button "Next image" at bounding box center [1551, 408] width 33 height 57
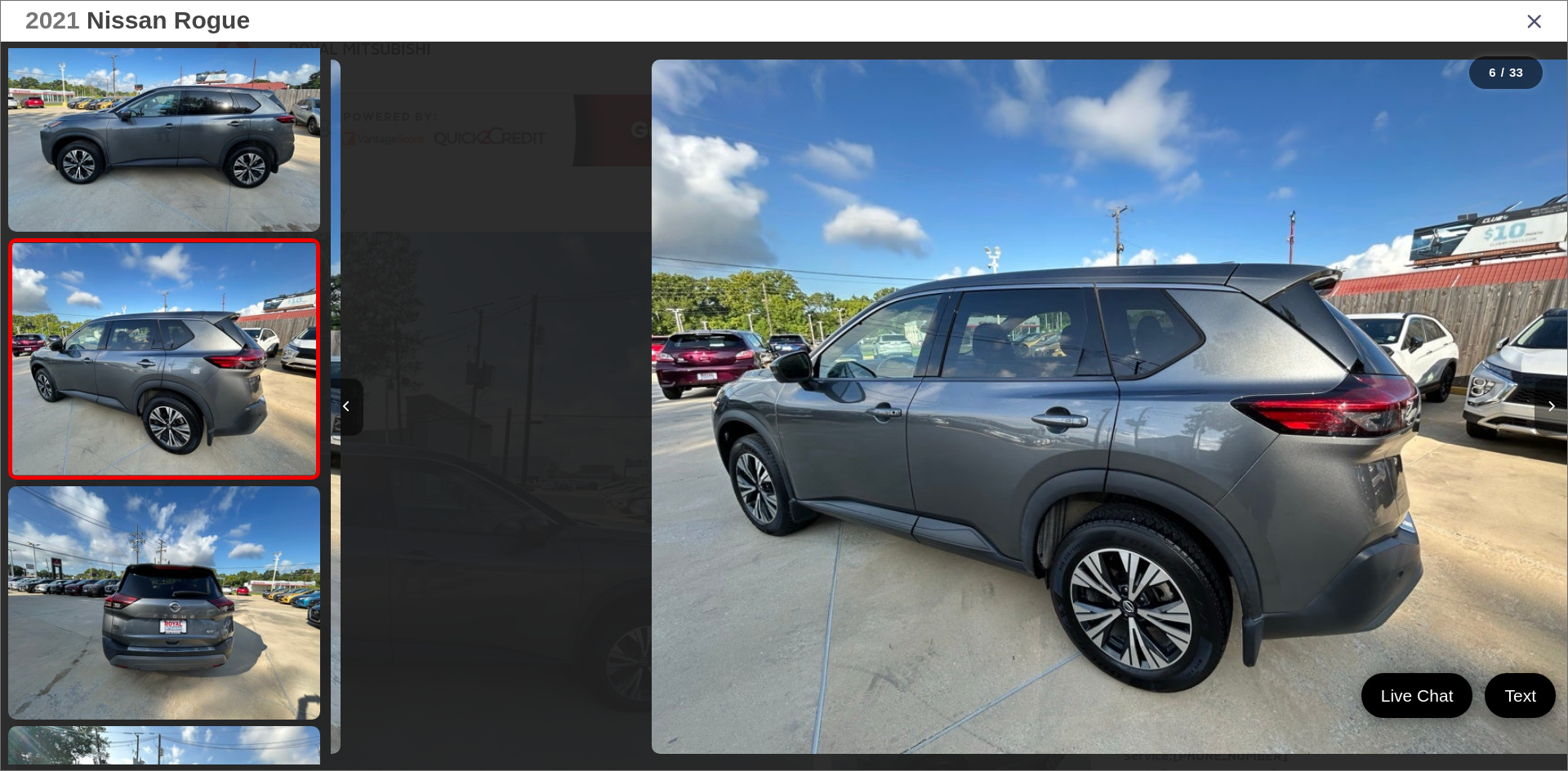
scroll to position [0, 6183]
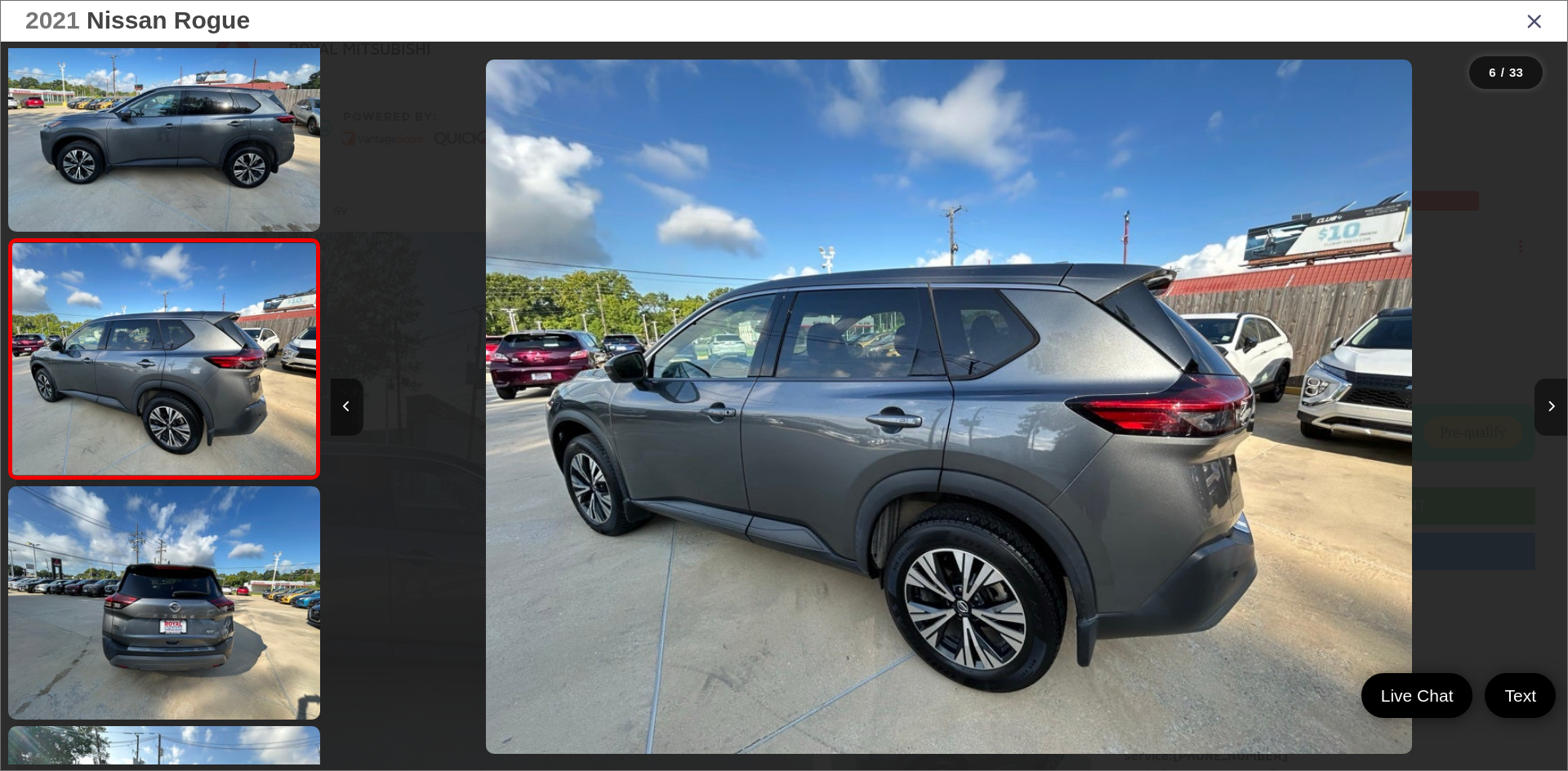
click at [1557, 403] on button "Next image" at bounding box center [1551, 408] width 33 height 57
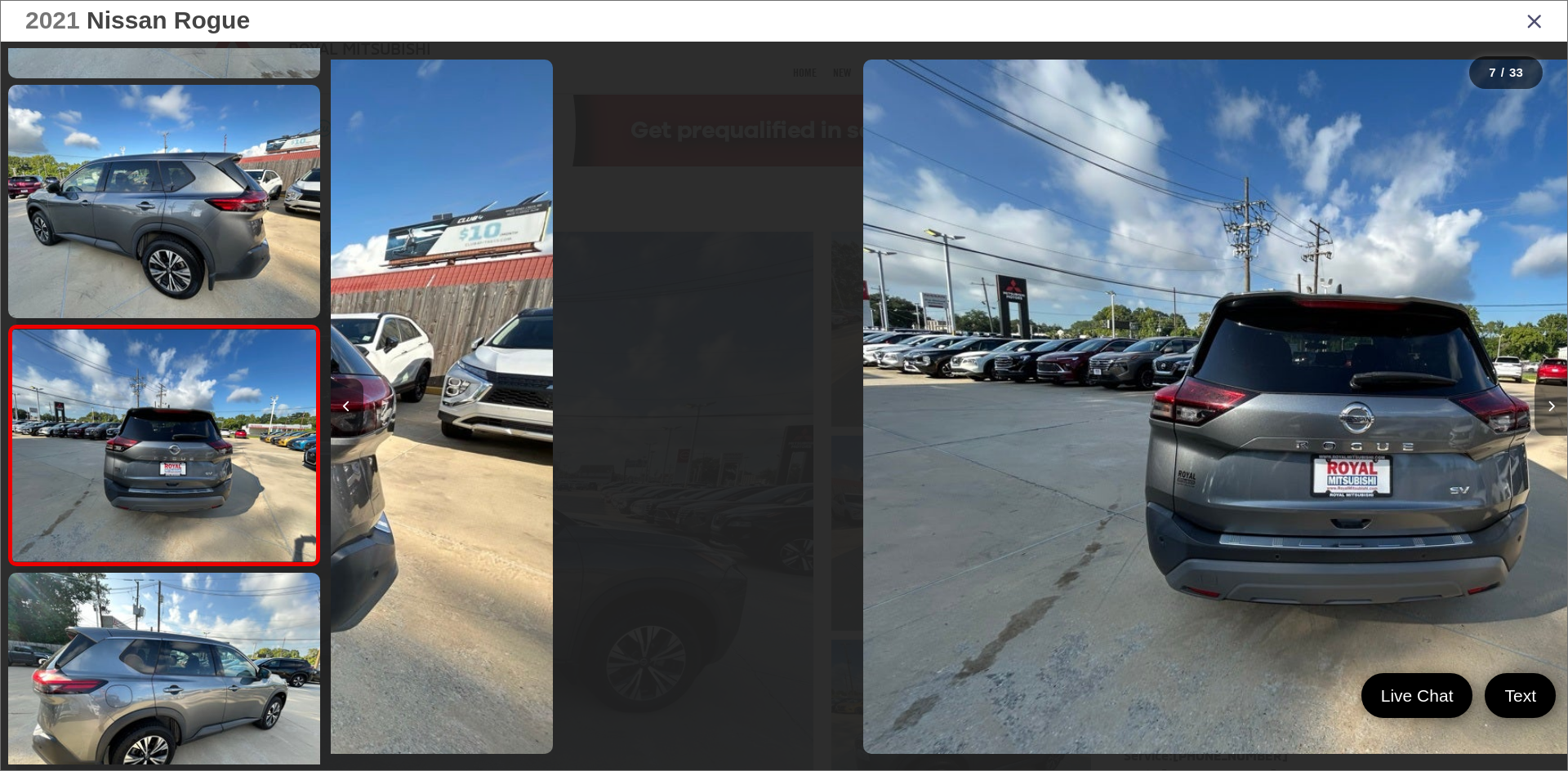
scroll to position [1251, 0]
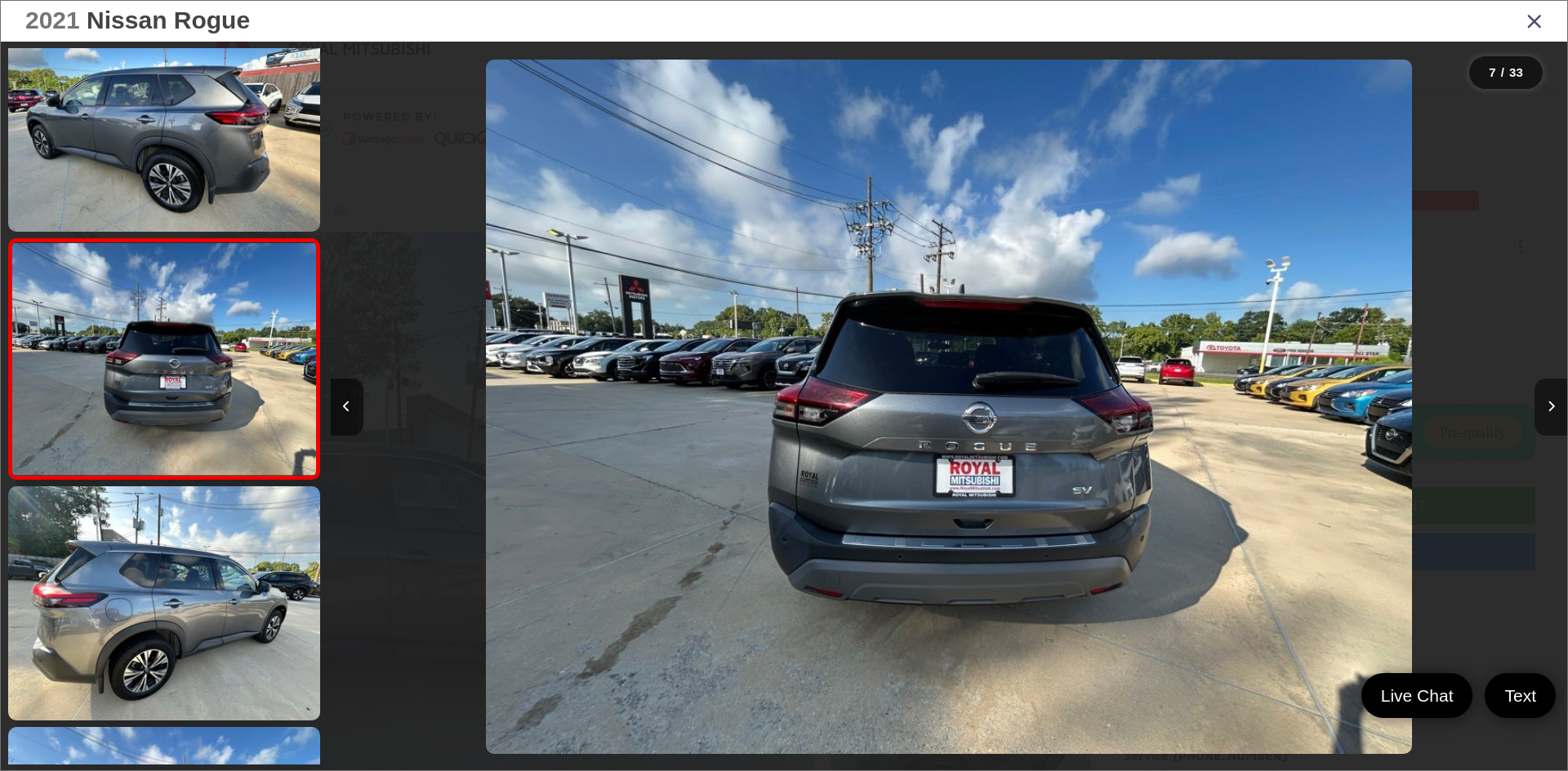
click at [1557, 403] on button "Next image" at bounding box center [1551, 408] width 33 height 57
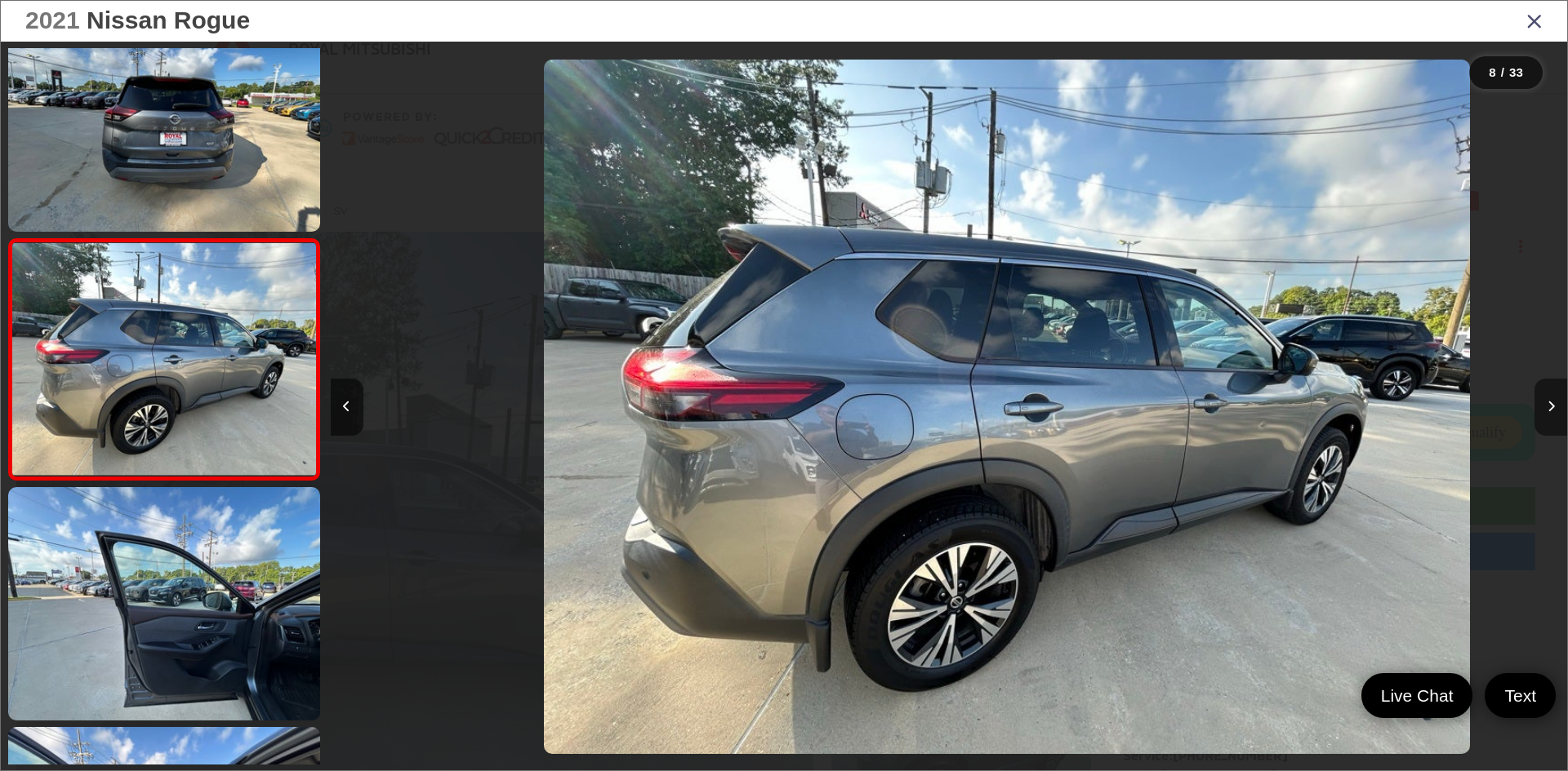
scroll to position [0, 8656]
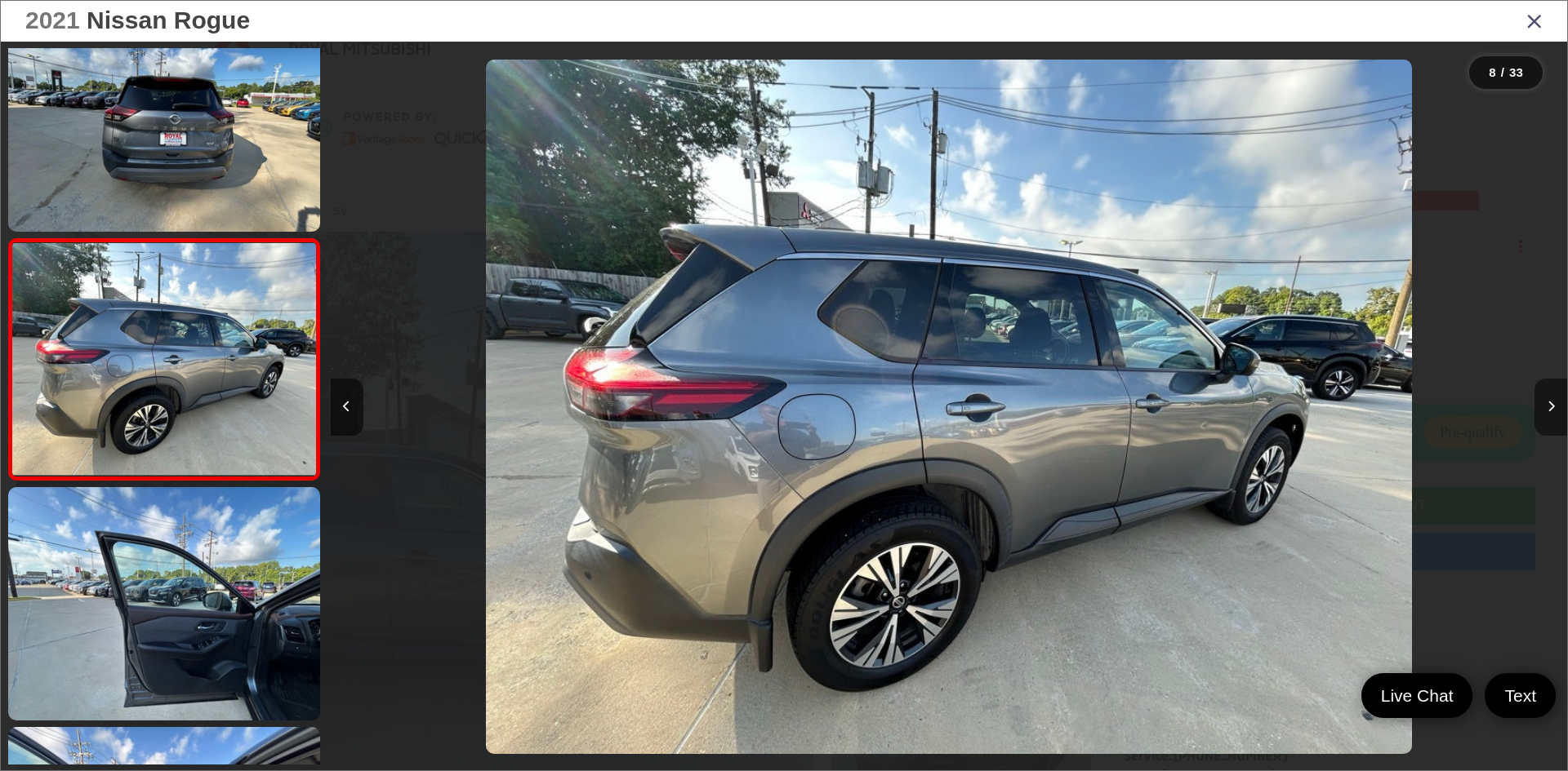
click at [1557, 403] on button "Next image" at bounding box center [1551, 408] width 33 height 57
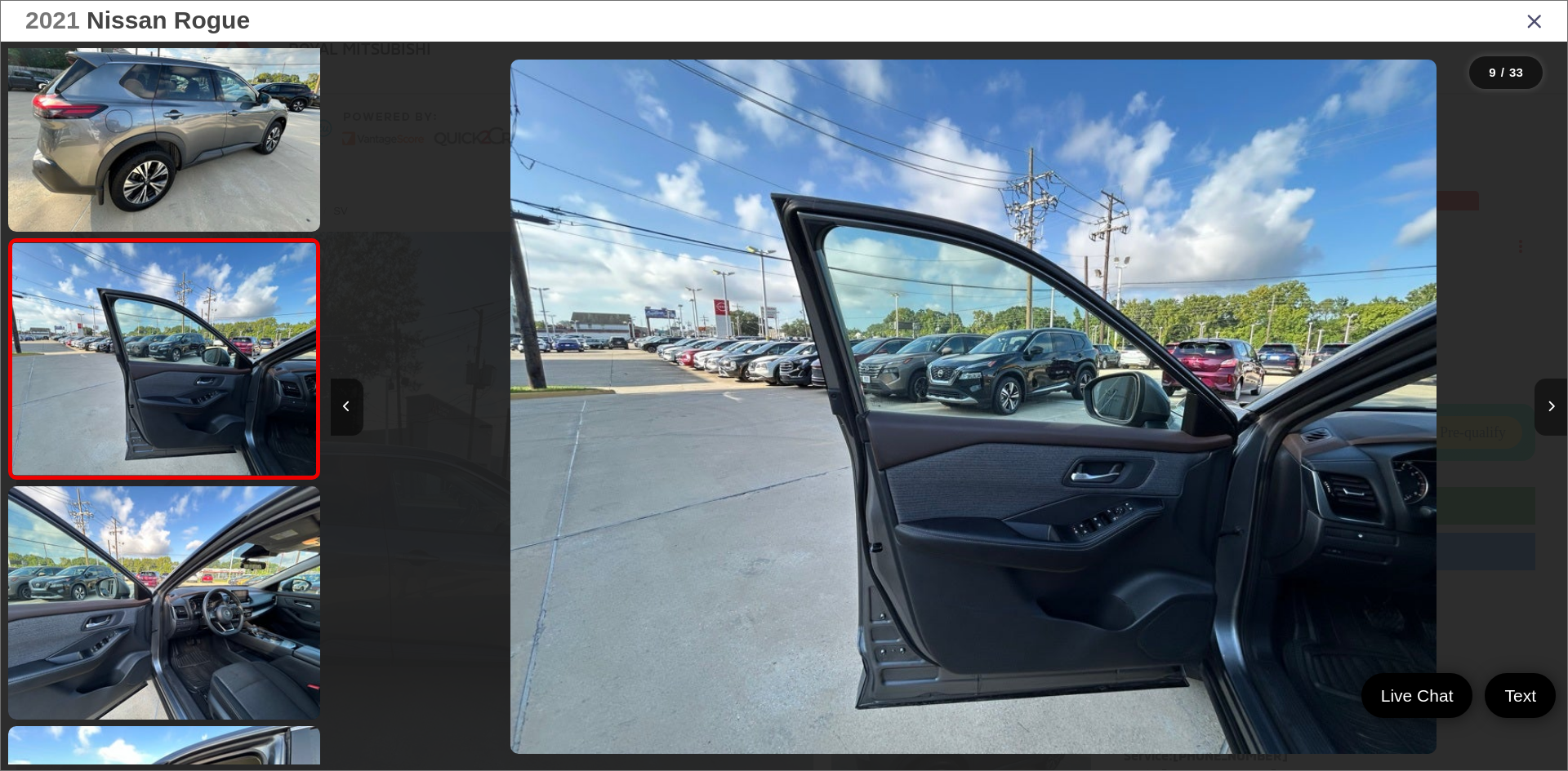
scroll to position [0, 9893]
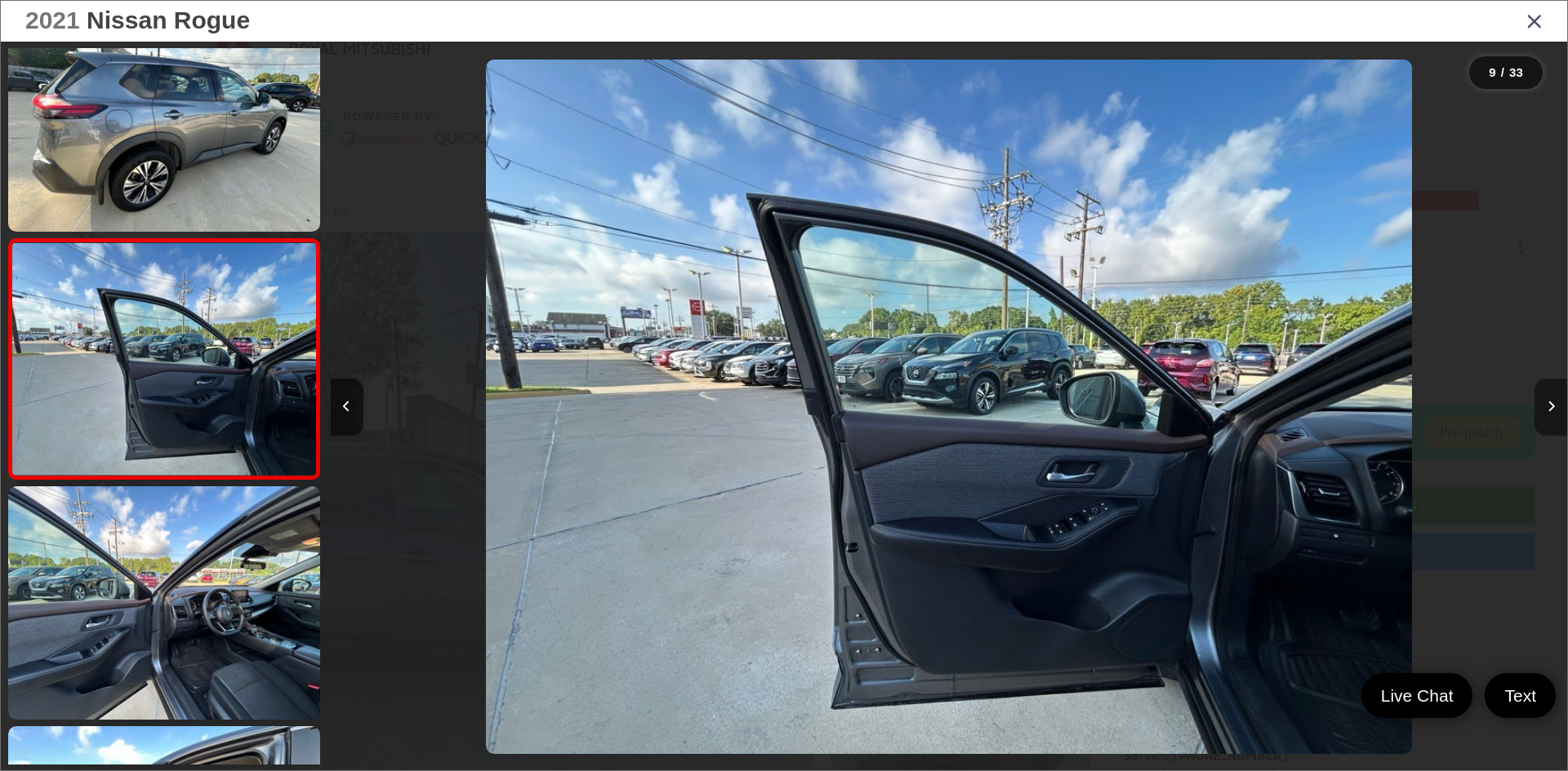
click at [1557, 403] on button "Next image" at bounding box center [1551, 408] width 33 height 57
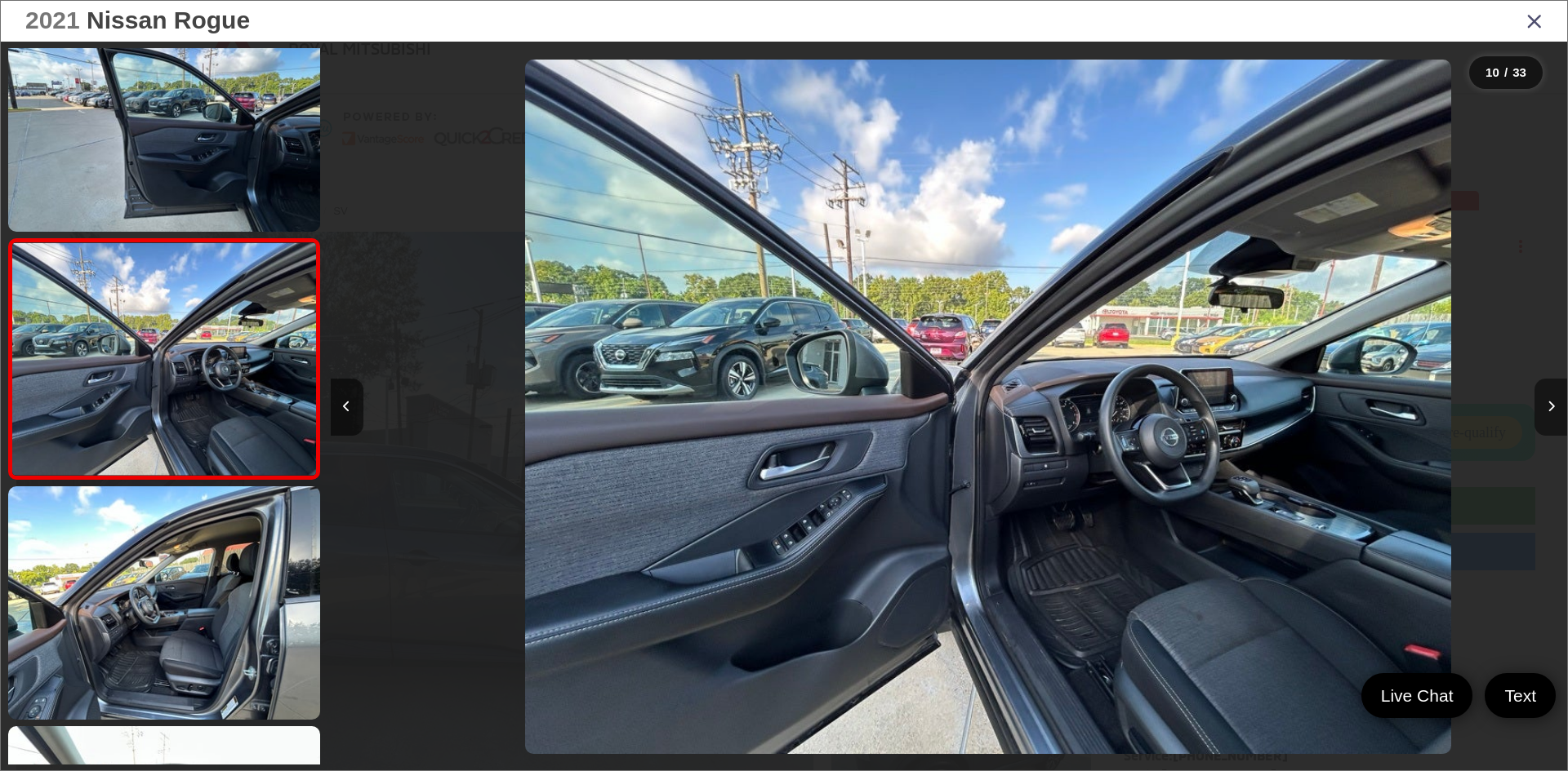
scroll to position [0, 11130]
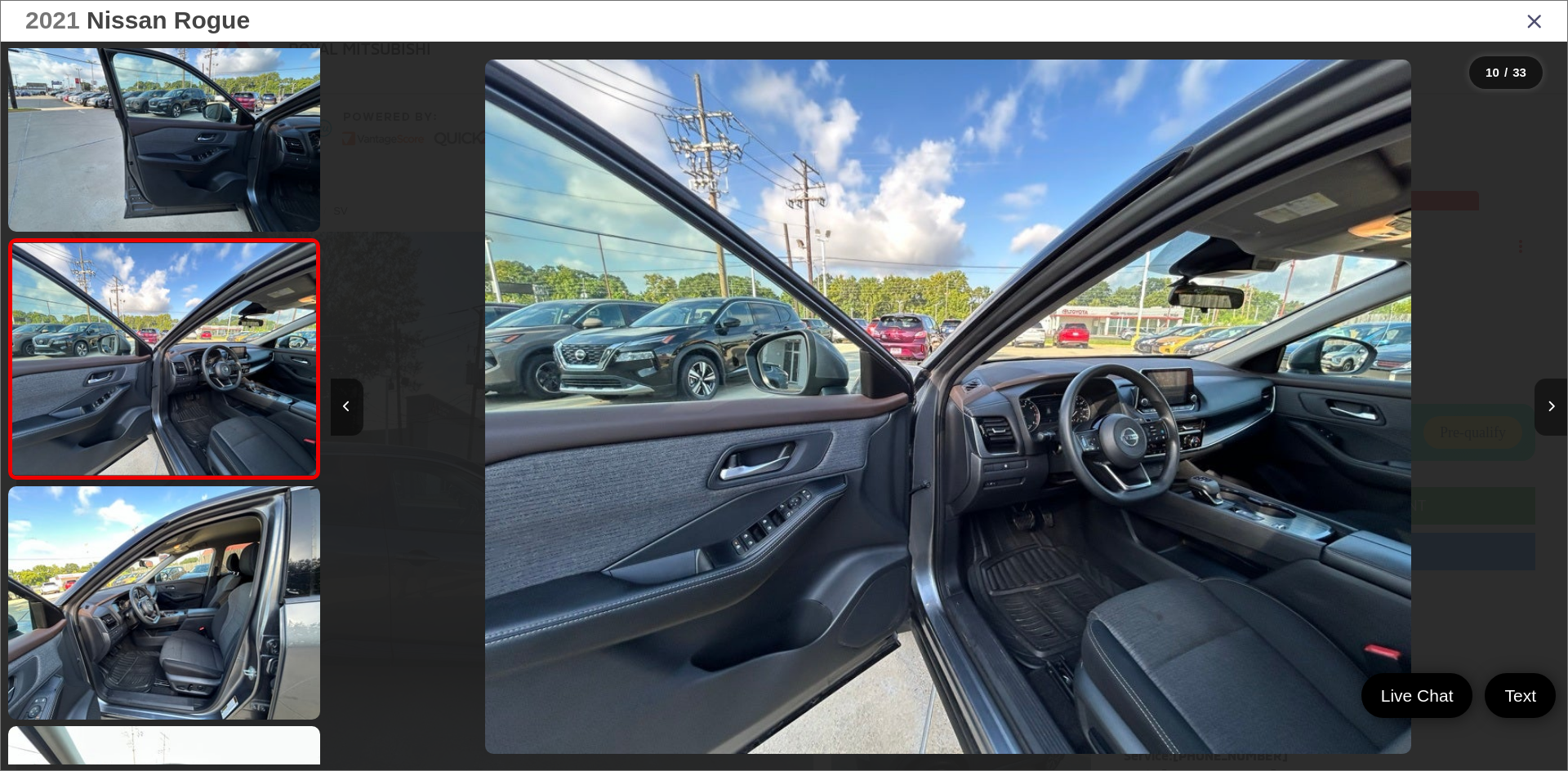
click at [1557, 403] on button "Next image" at bounding box center [1551, 408] width 33 height 57
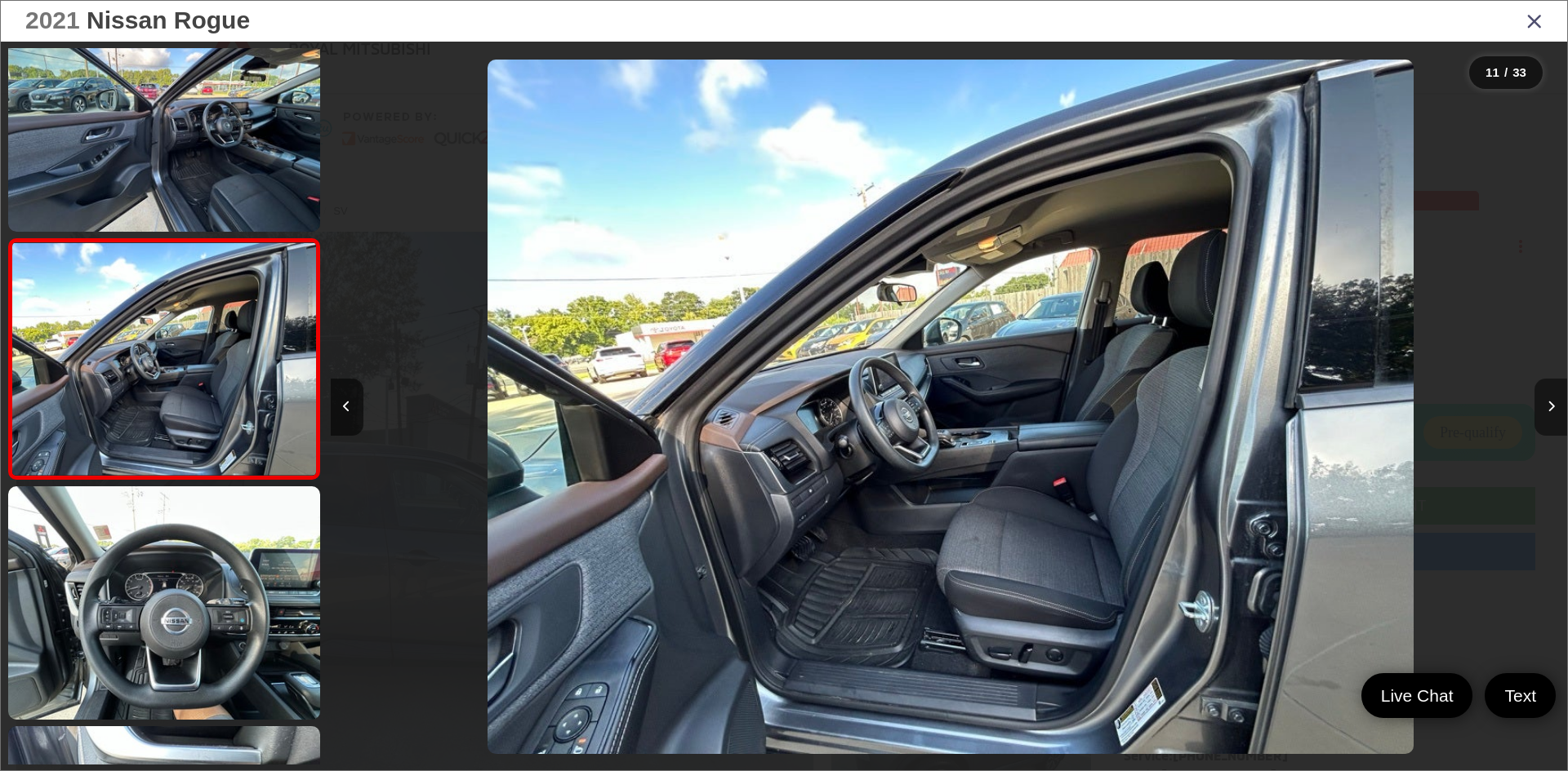
scroll to position [0, 12366]
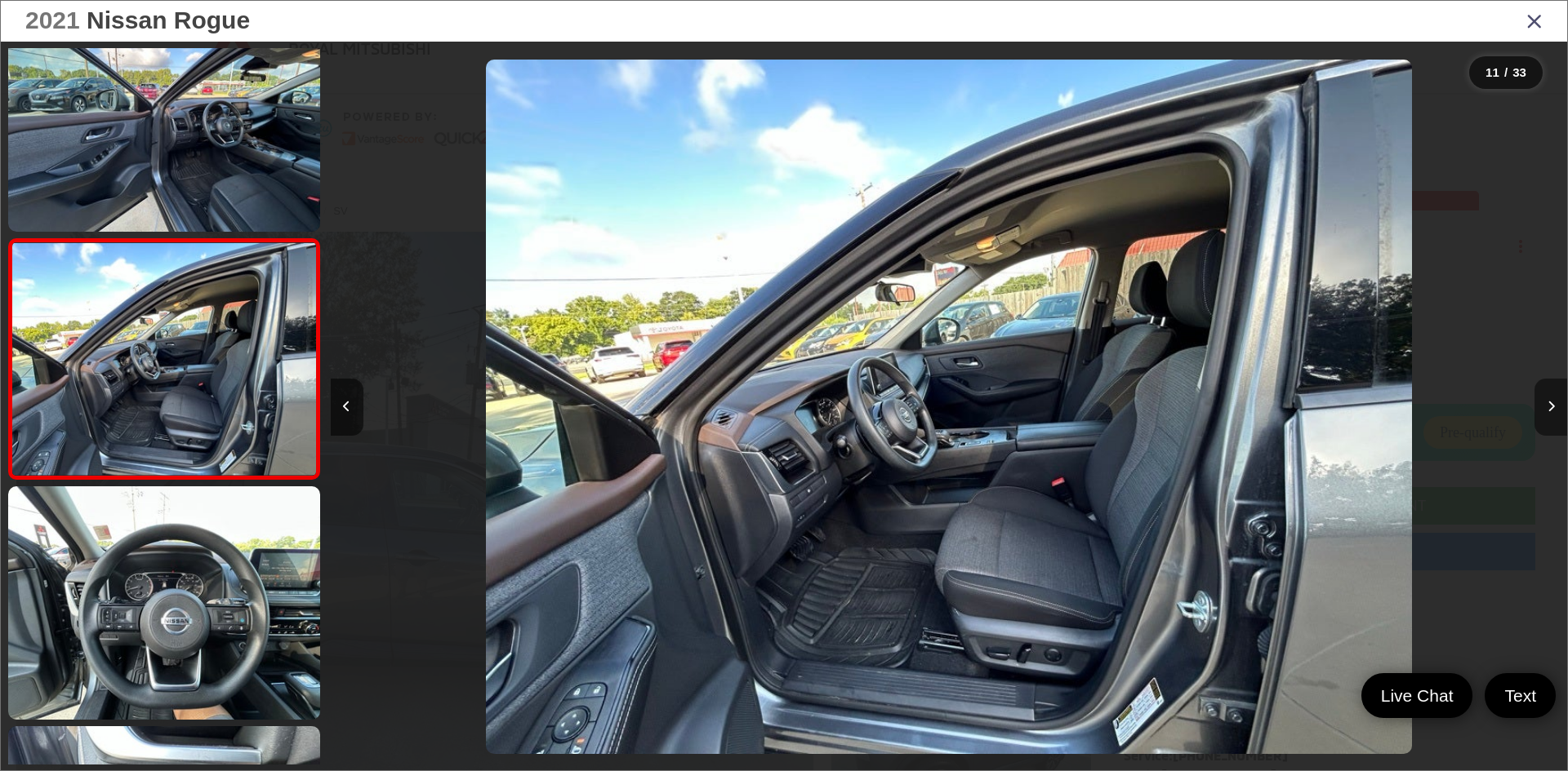
click at [1557, 403] on button "Next image" at bounding box center [1551, 408] width 33 height 57
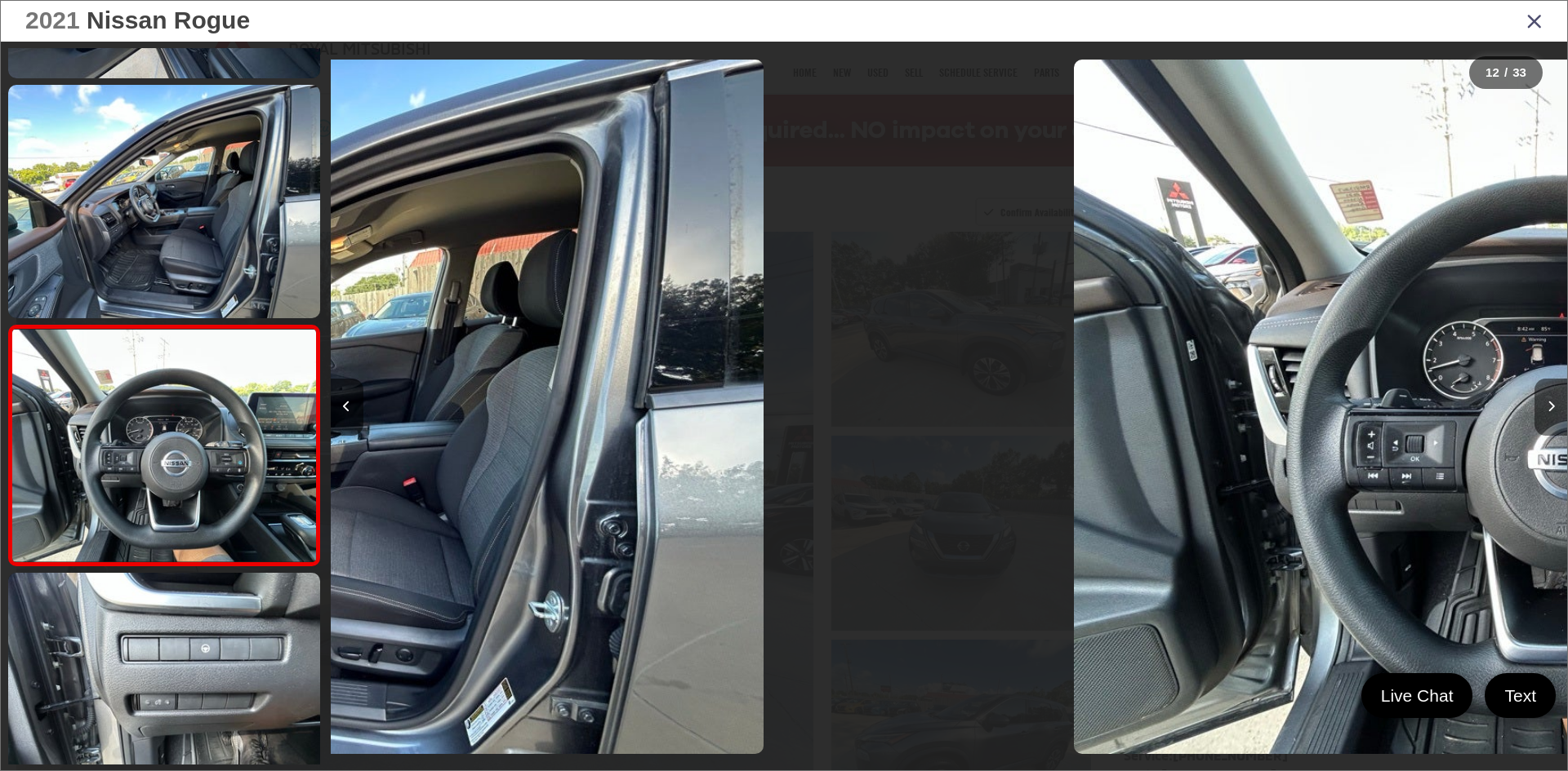
scroll to position [0, 0]
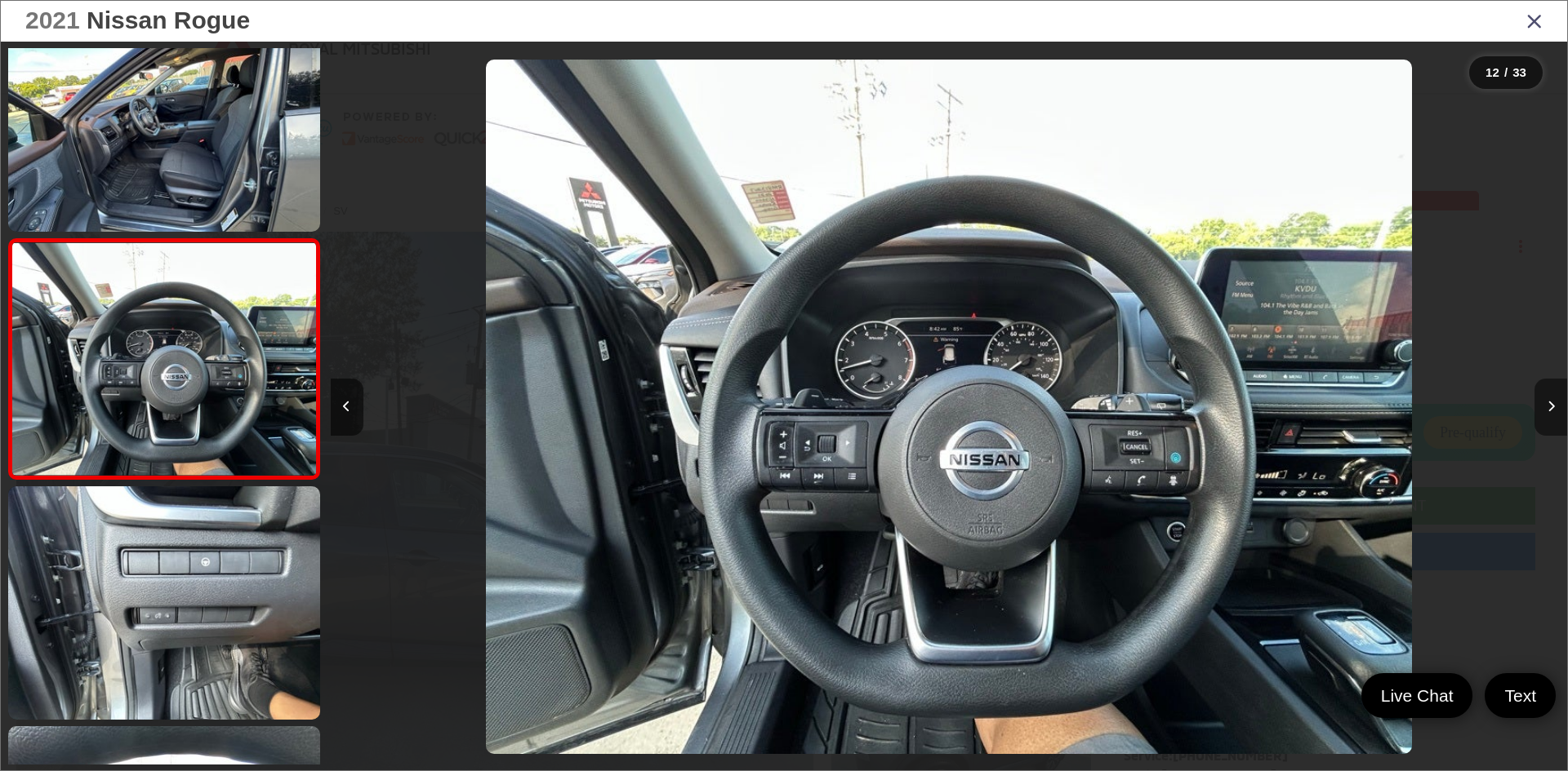
click at [1557, 403] on button "Next image" at bounding box center [1551, 408] width 33 height 57
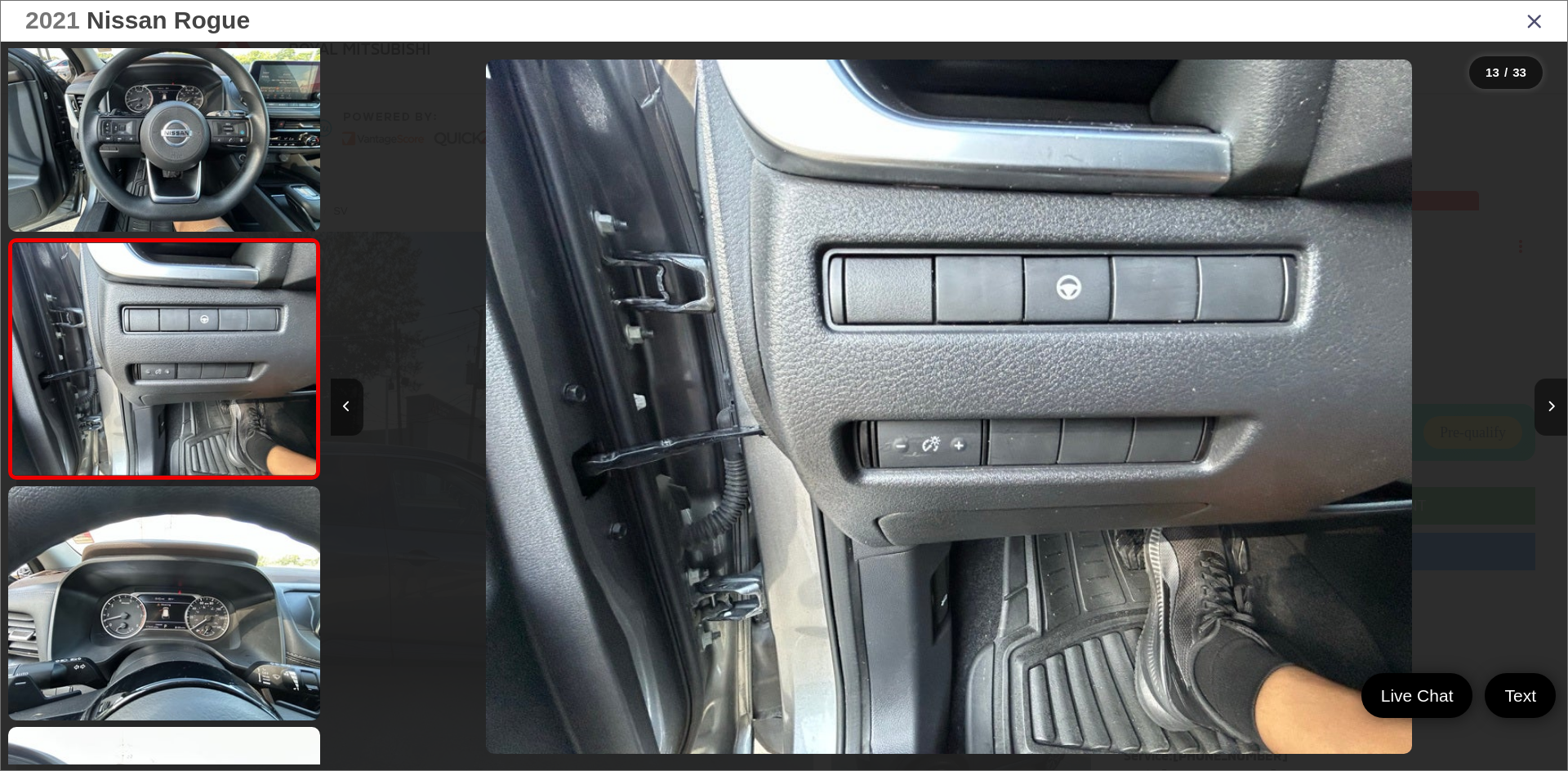
click at [1557, 403] on button "Next image" at bounding box center [1551, 408] width 33 height 57
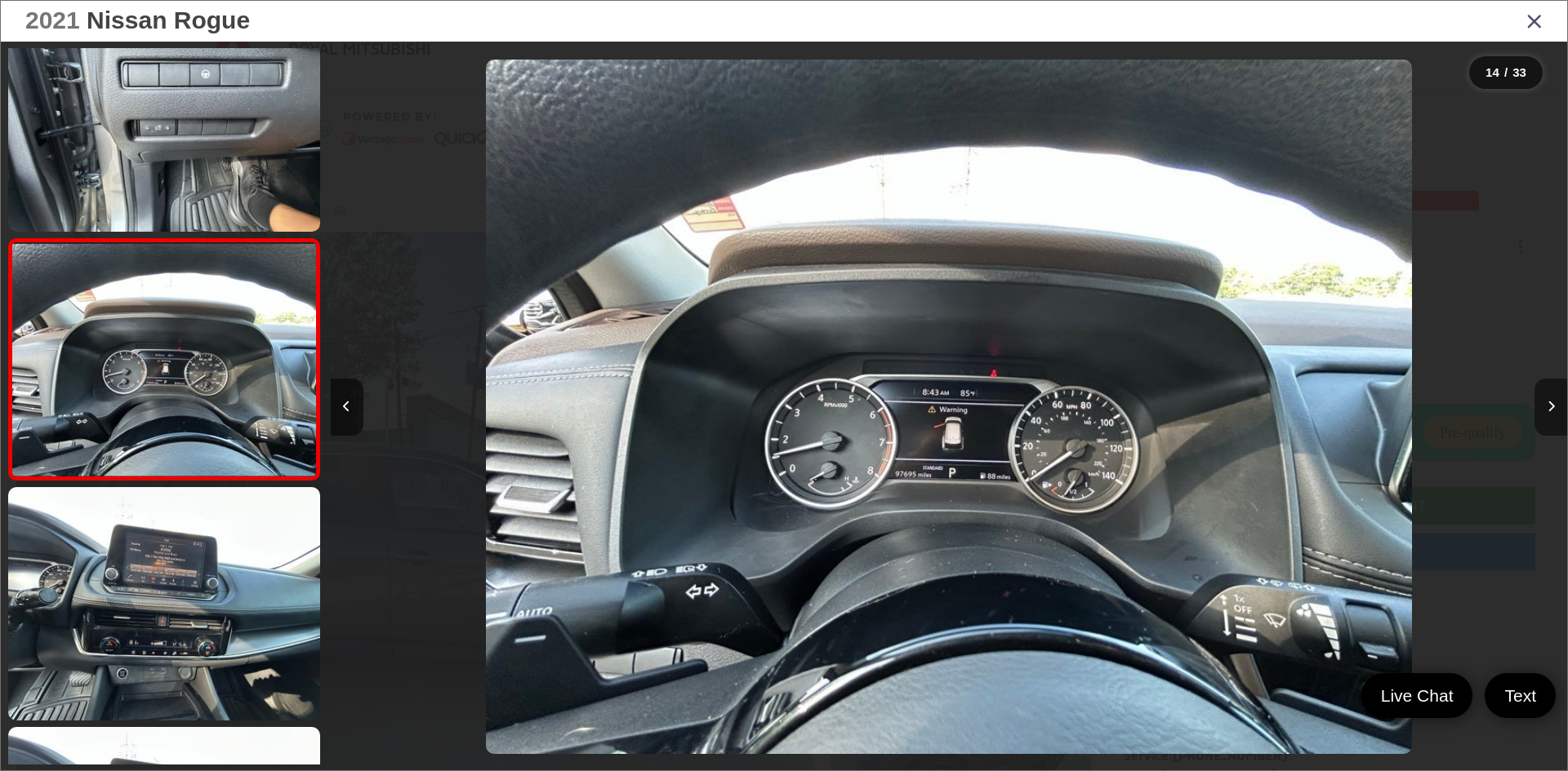
click at [1557, 403] on button "Next image" at bounding box center [1551, 408] width 33 height 57
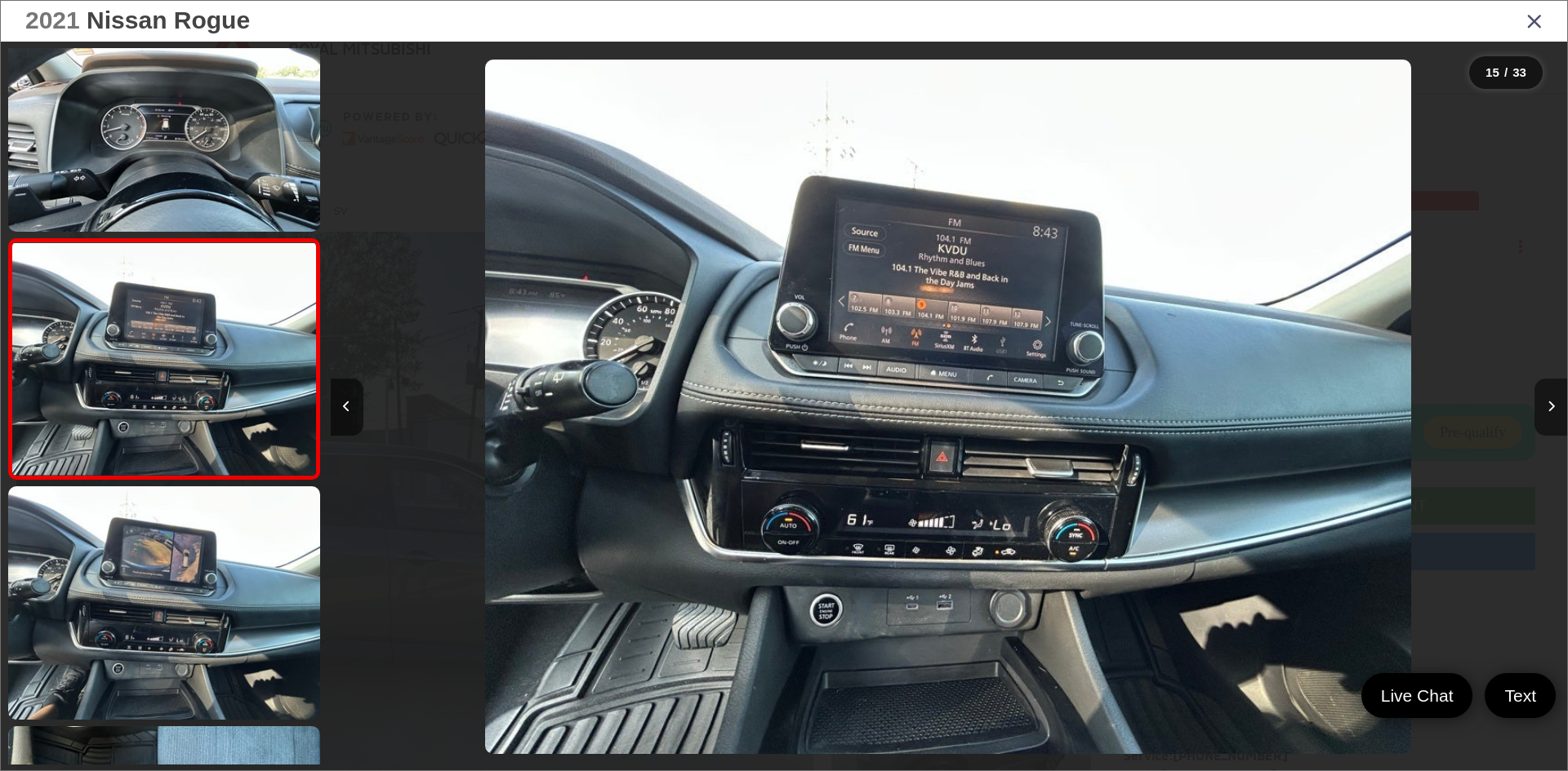
click at [1557, 403] on button "Next image" at bounding box center [1551, 408] width 33 height 57
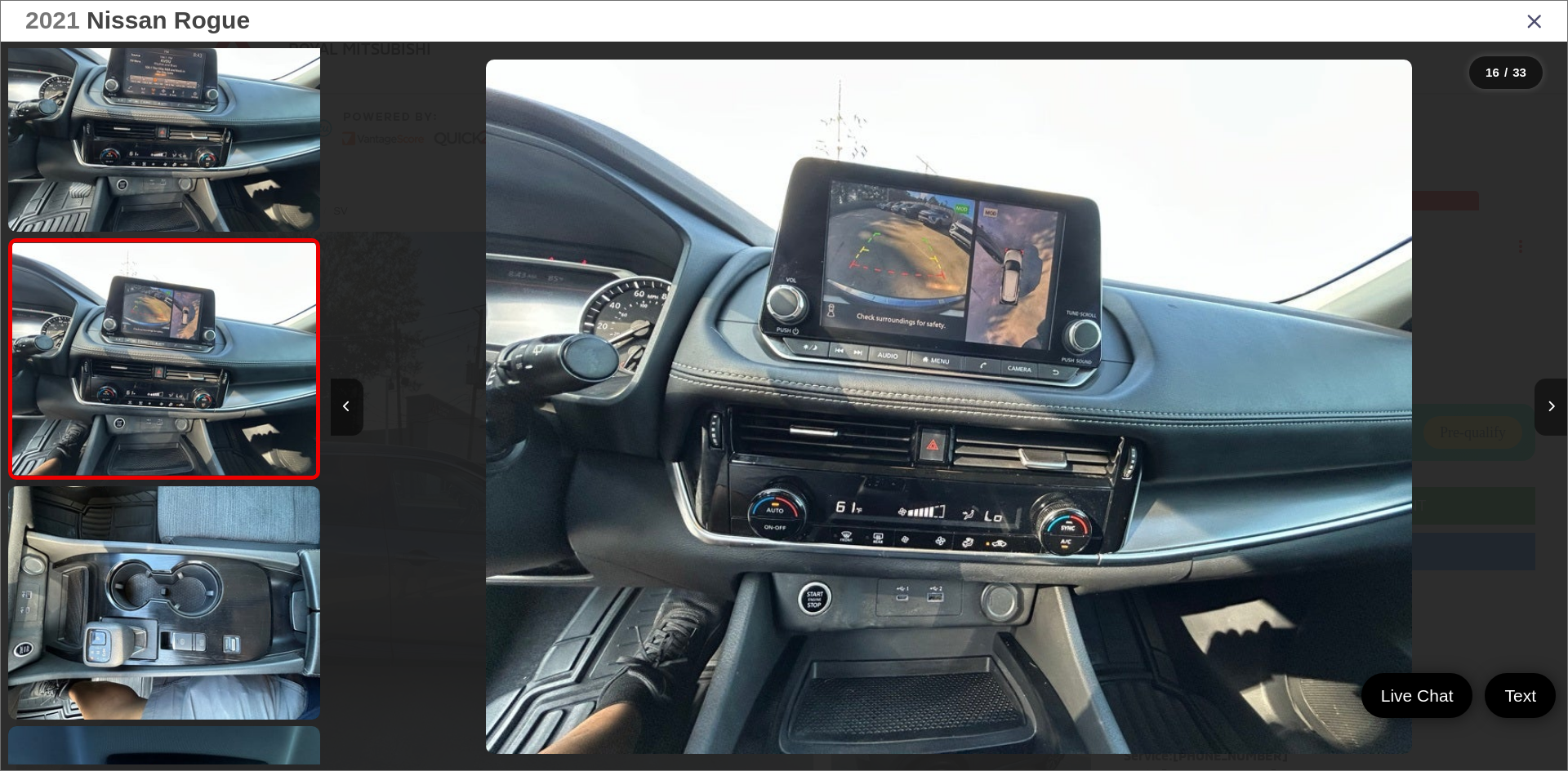
click at [1557, 403] on button "Next image" at bounding box center [1551, 408] width 33 height 57
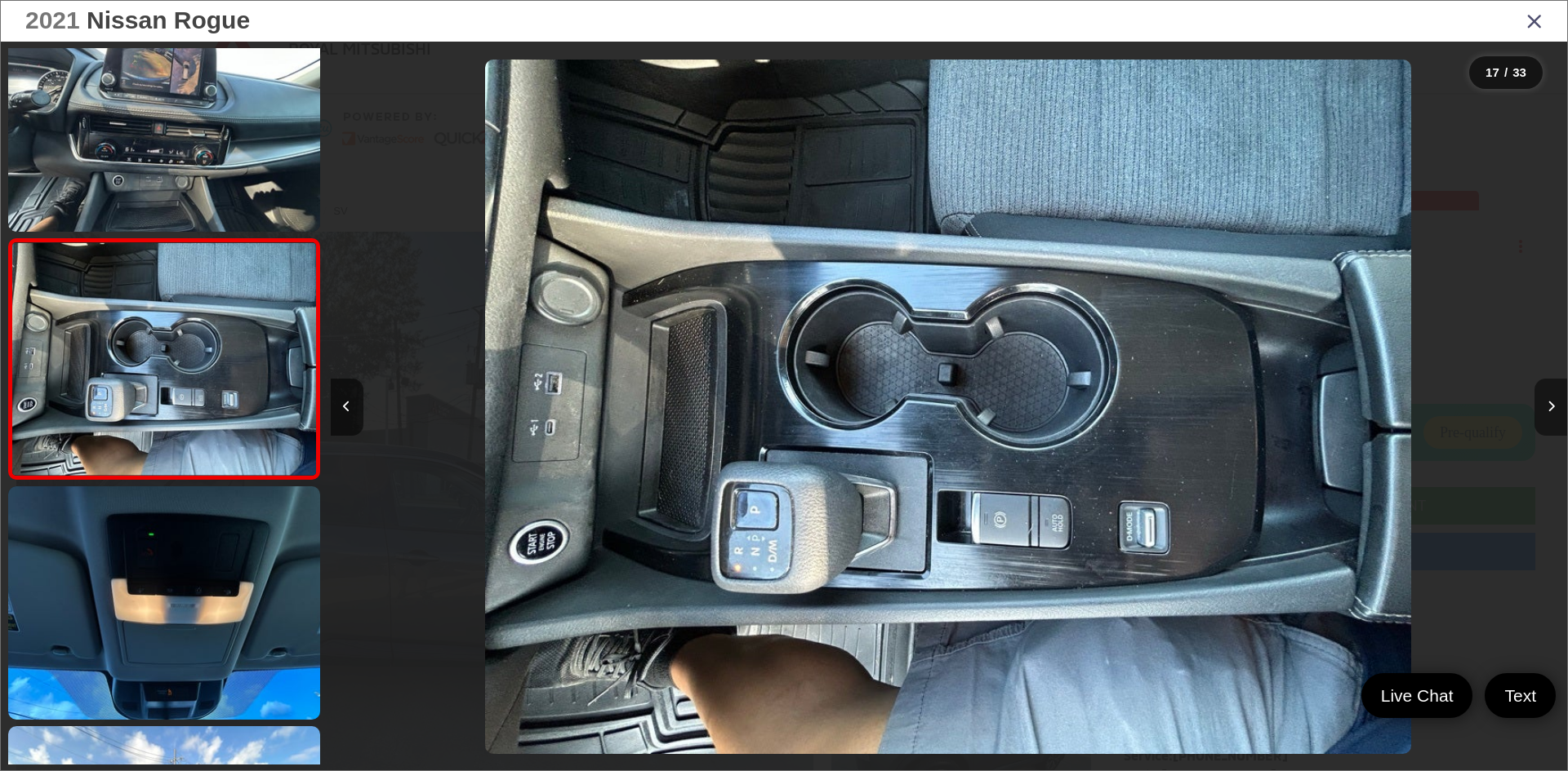
click at [1557, 403] on button "Next image" at bounding box center [1551, 408] width 33 height 57
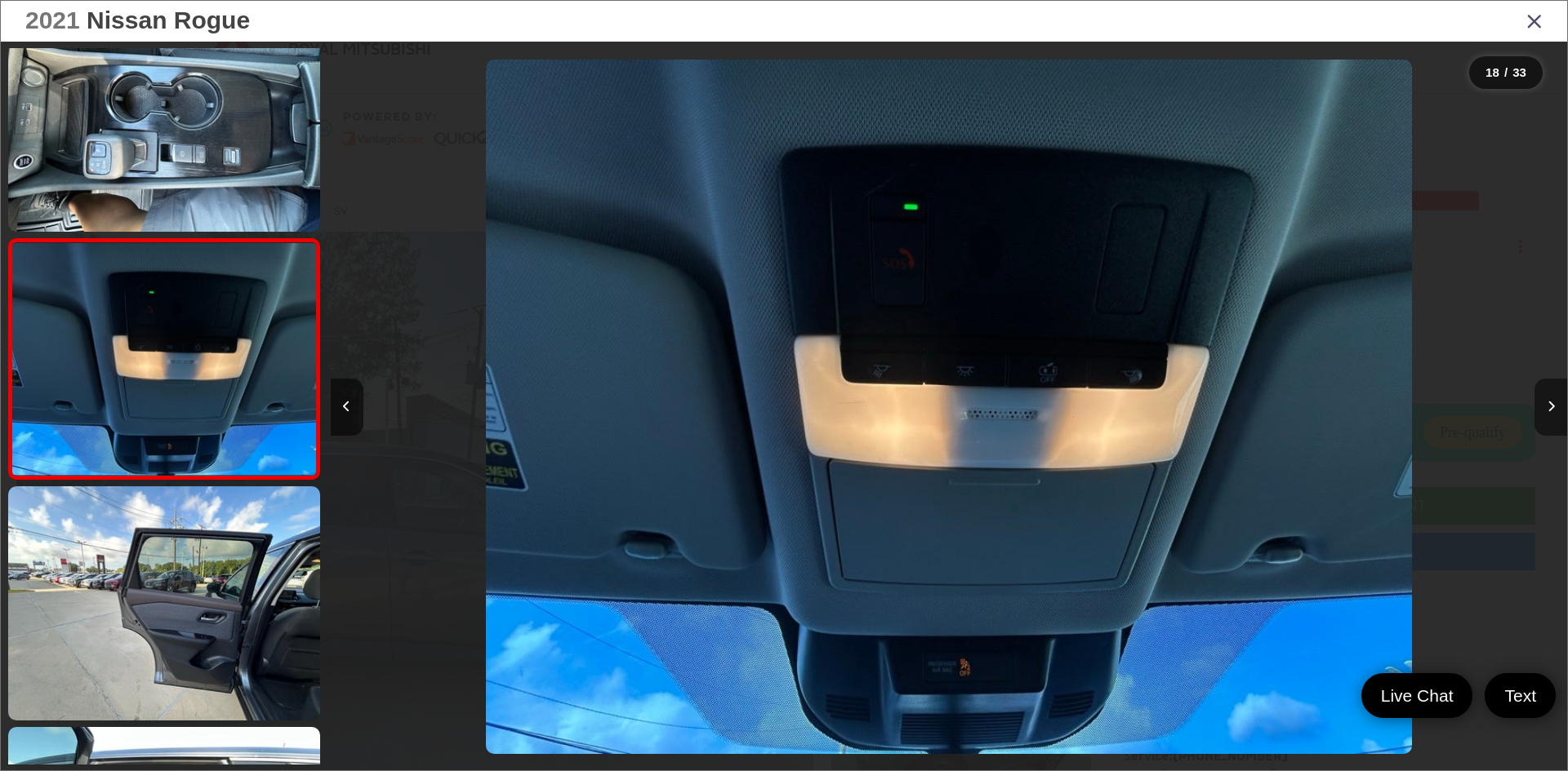
click at [1557, 403] on button "Next image" at bounding box center [1551, 408] width 33 height 57
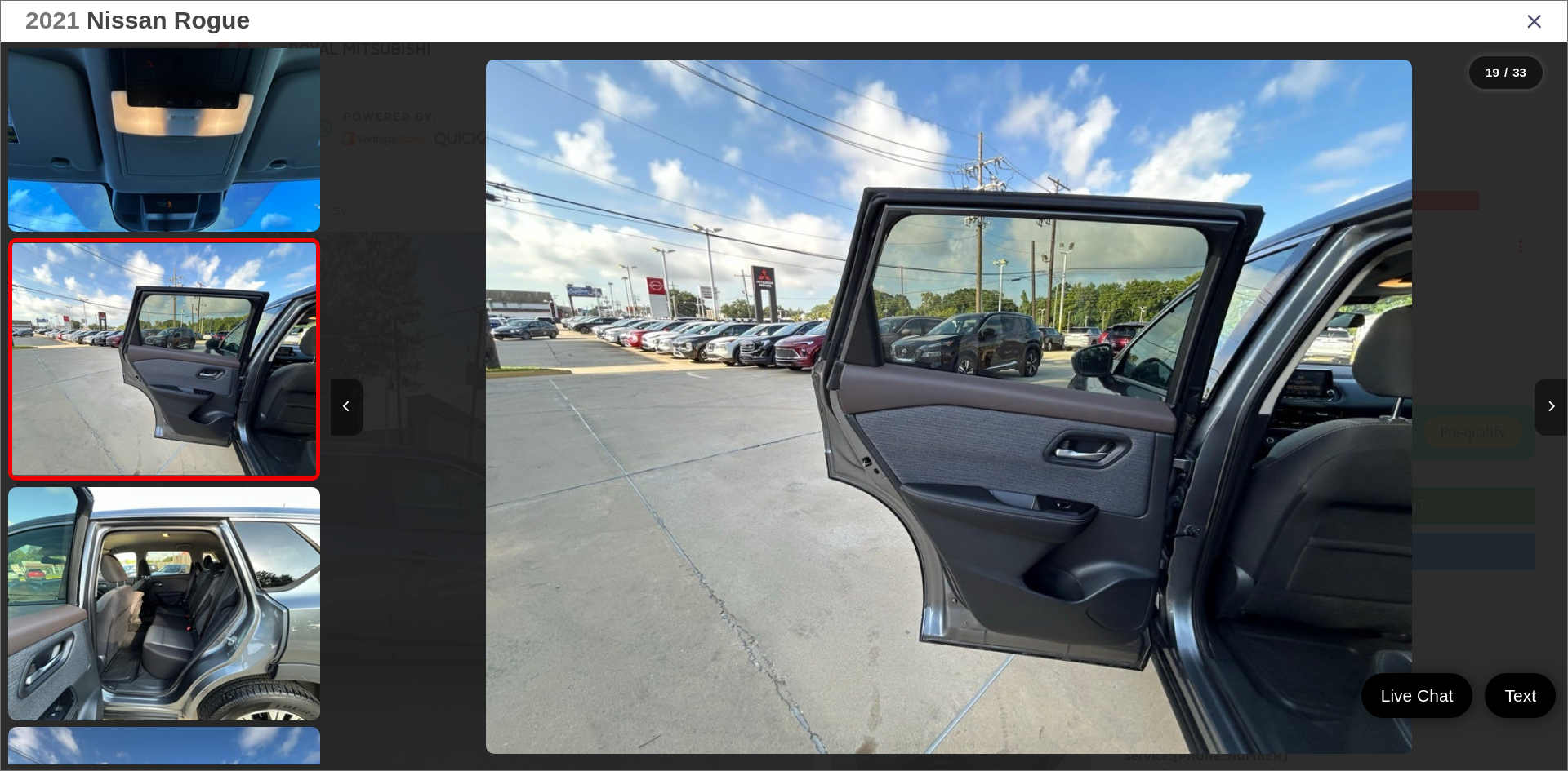
click at [1553, 404] on icon "Next image" at bounding box center [1551, 407] width 7 height 11
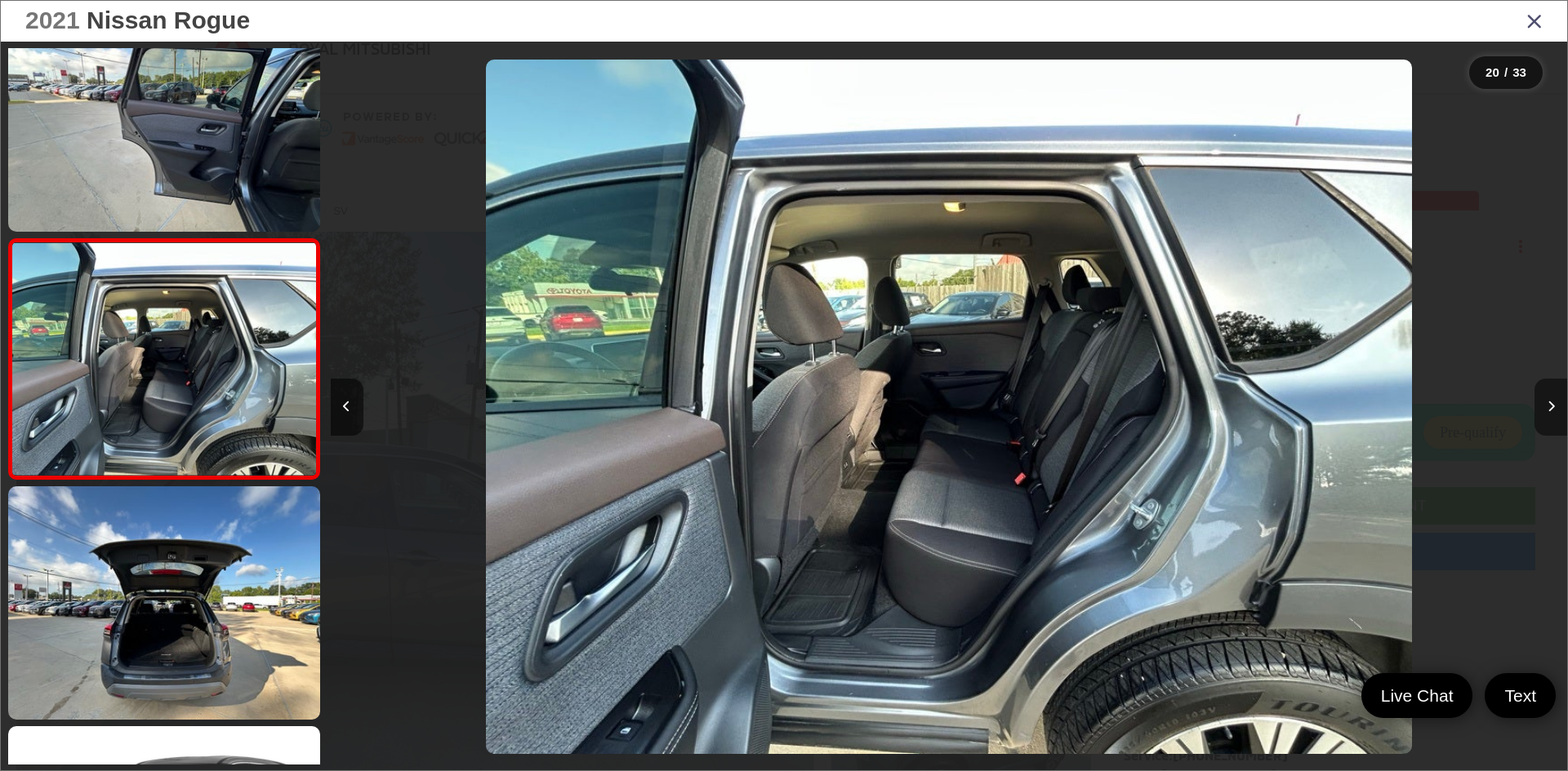
click at [1553, 404] on icon "Next image" at bounding box center [1551, 407] width 7 height 11
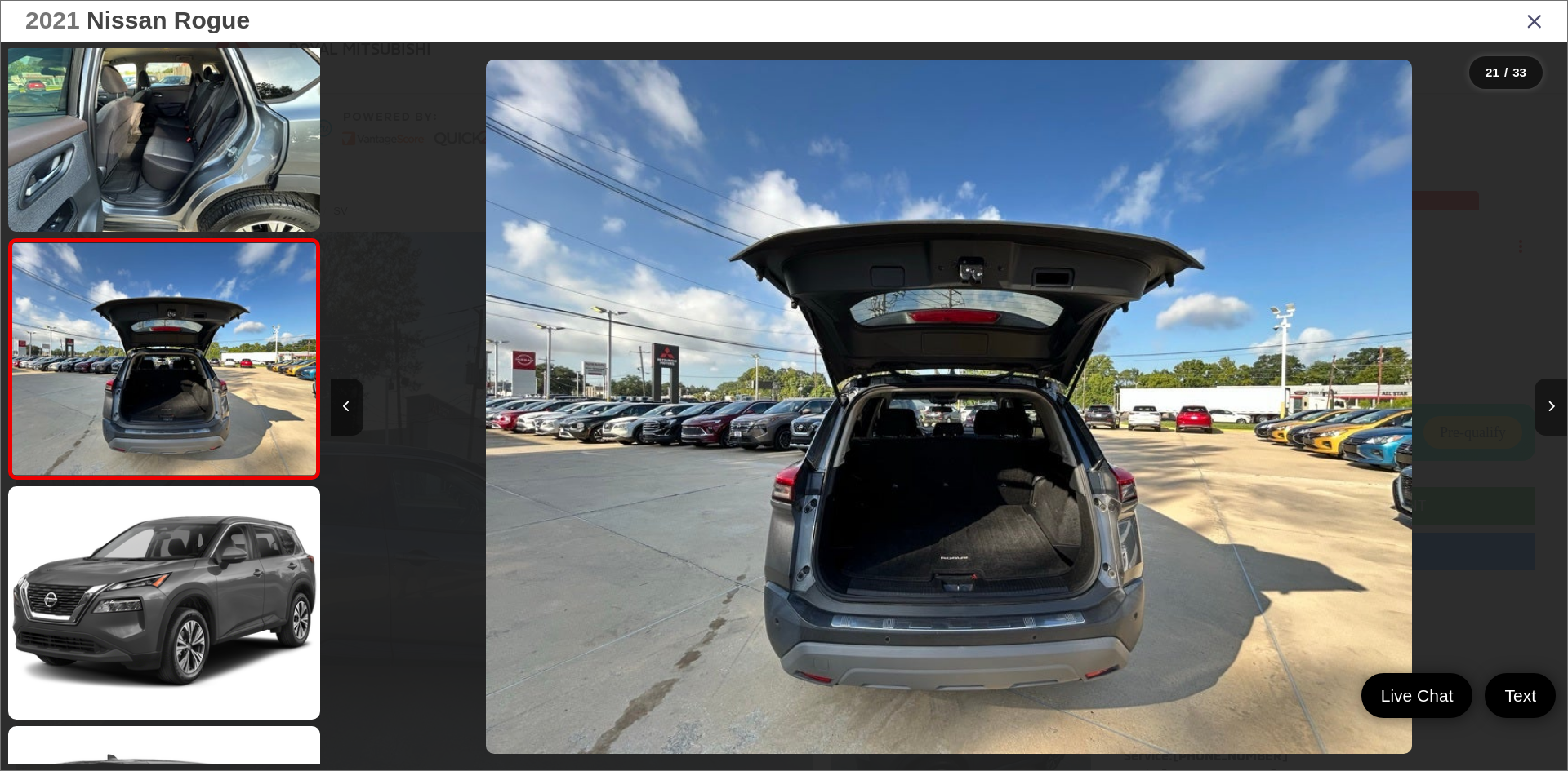
click at [1553, 404] on icon "Next image" at bounding box center [1551, 407] width 7 height 11
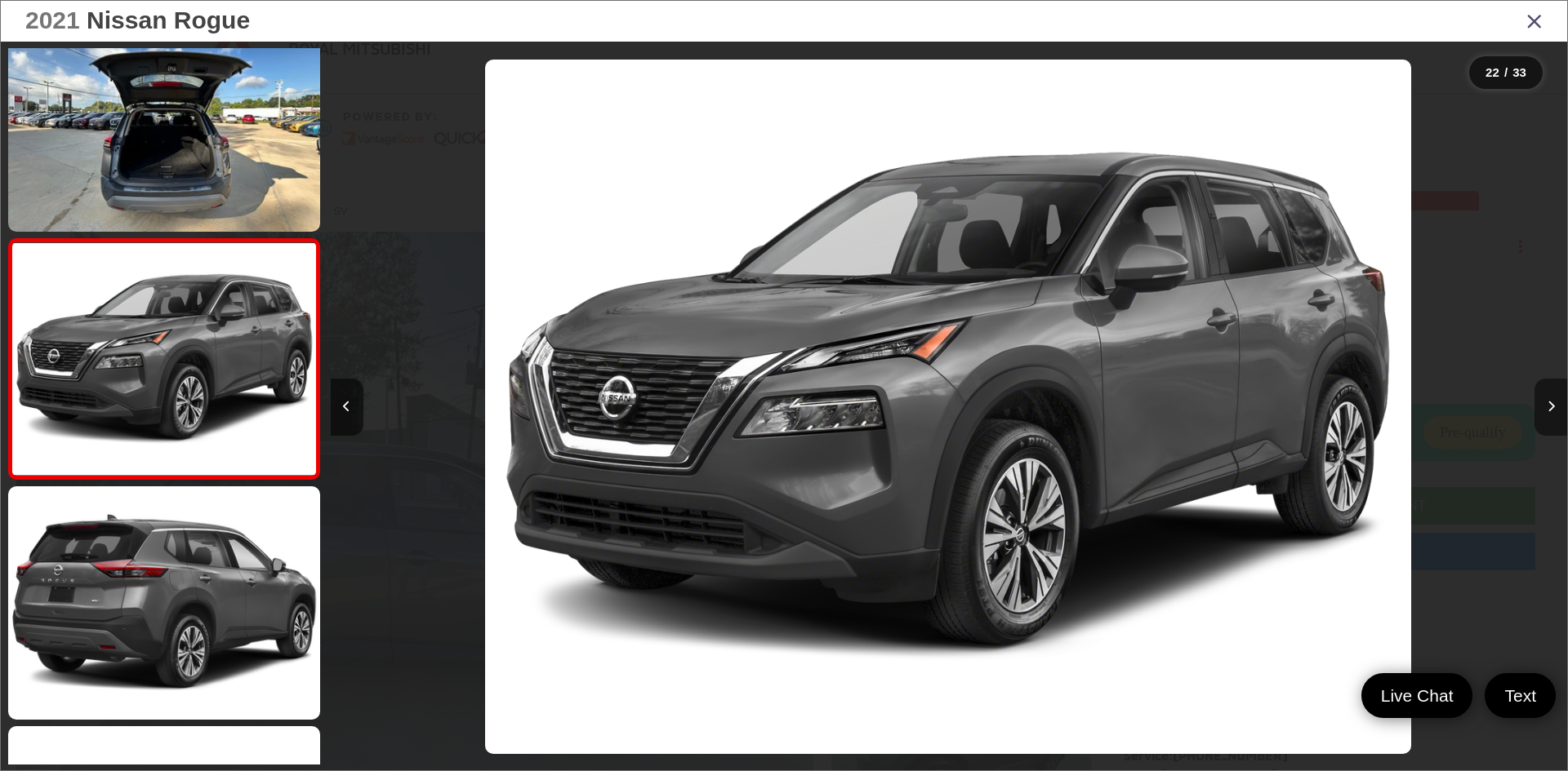
click at [1553, 404] on icon "Next image" at bounding box center [1551, 407] width 7 height 11
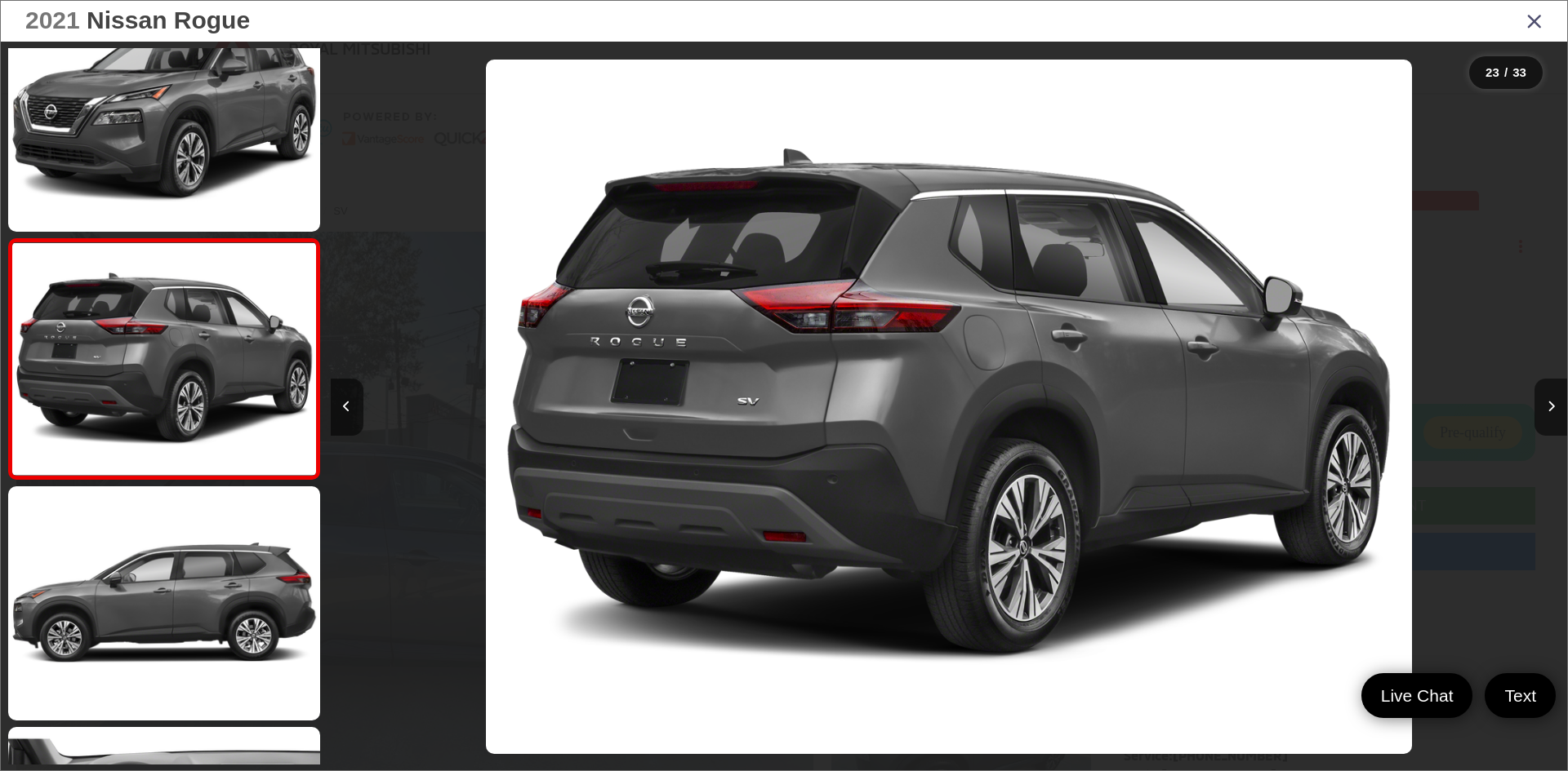
click at [1535, 25] on icon "Close gallery" at bounding box center [1534, 20] width 16 height 21
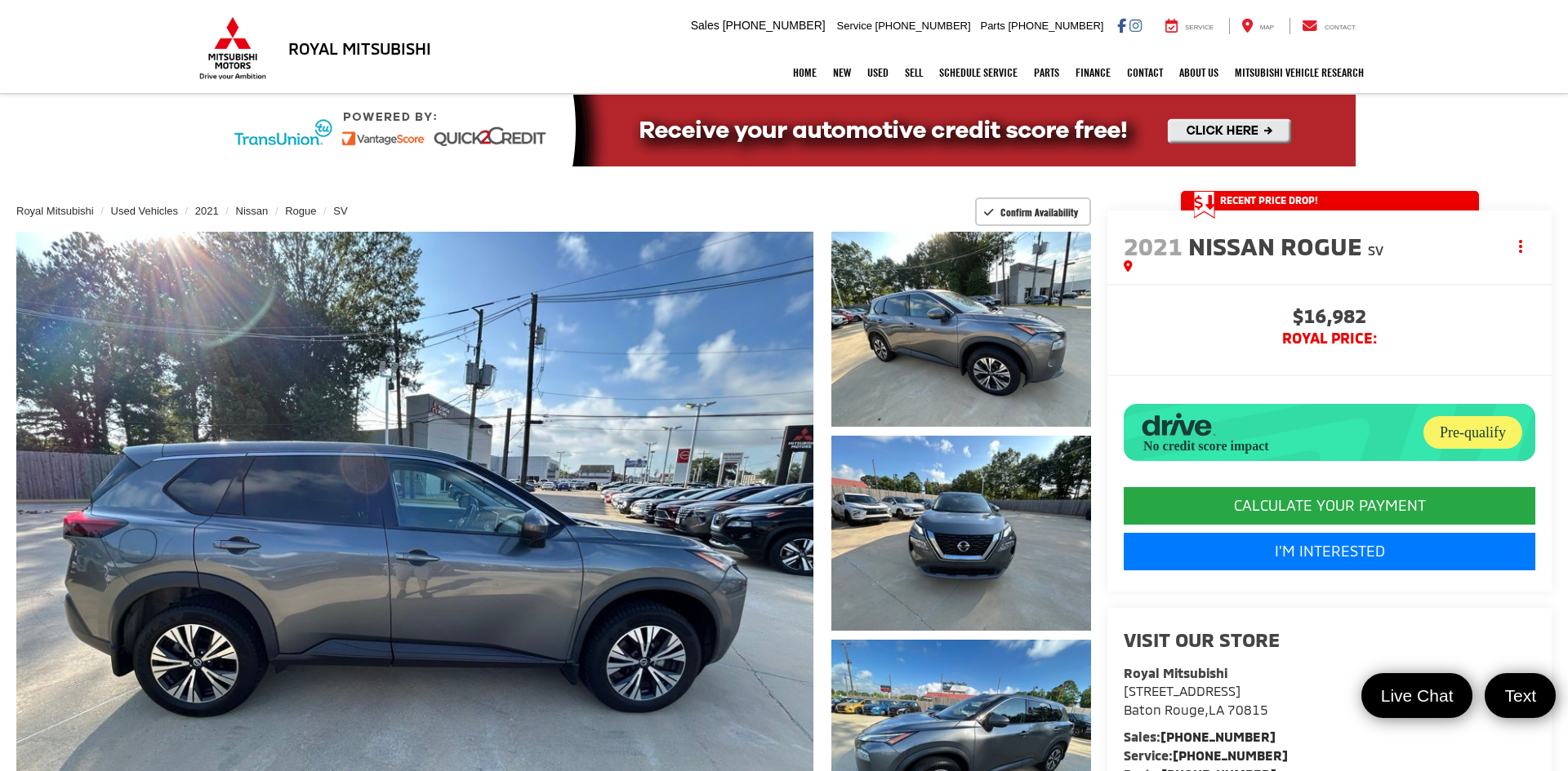
click at [1123, 472] on capital-one-entry-button at bounding box center [1123, 472] width 0 height 0
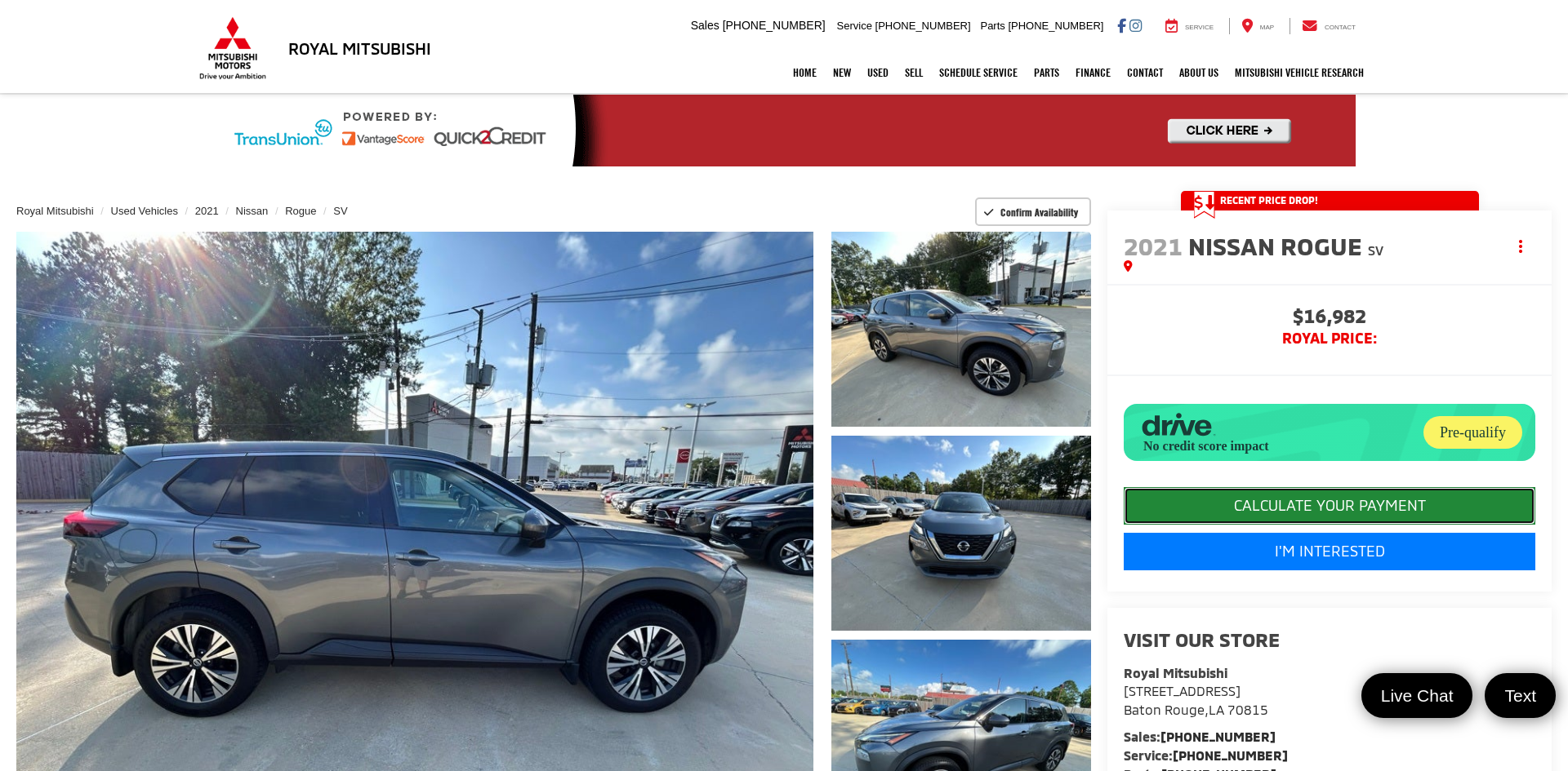
click at [1278, 525] on button "CALCULATE YOUR PAYMENT" at bounding box center [1329, 506] width 412 height 38
